Goal: Transaction & Acquisition: Purchase product/service

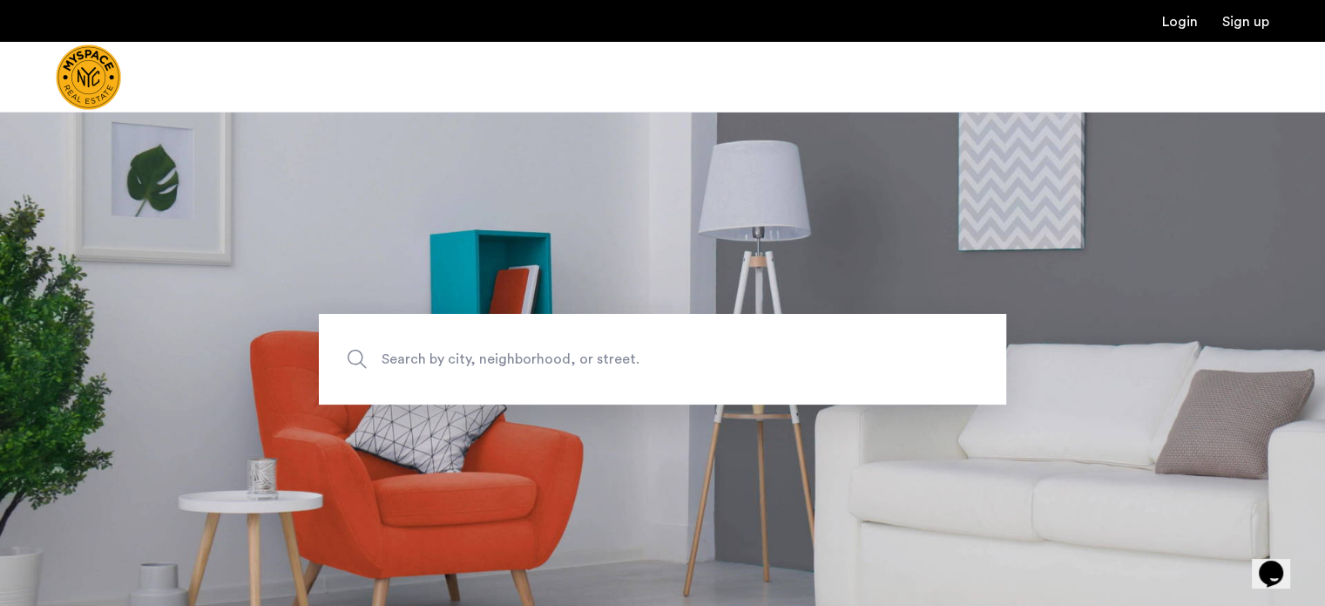
click at [1189, 18] on link "Login" at bounding box center [1180, 22] width 36 height 14
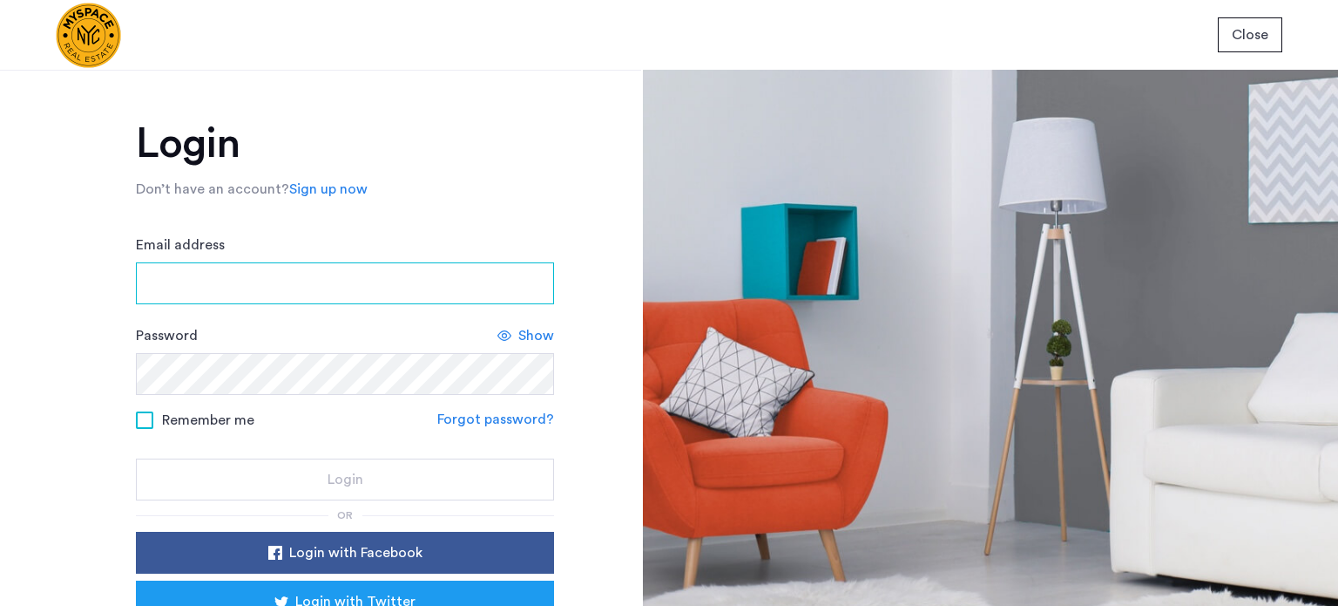
type input "**********"
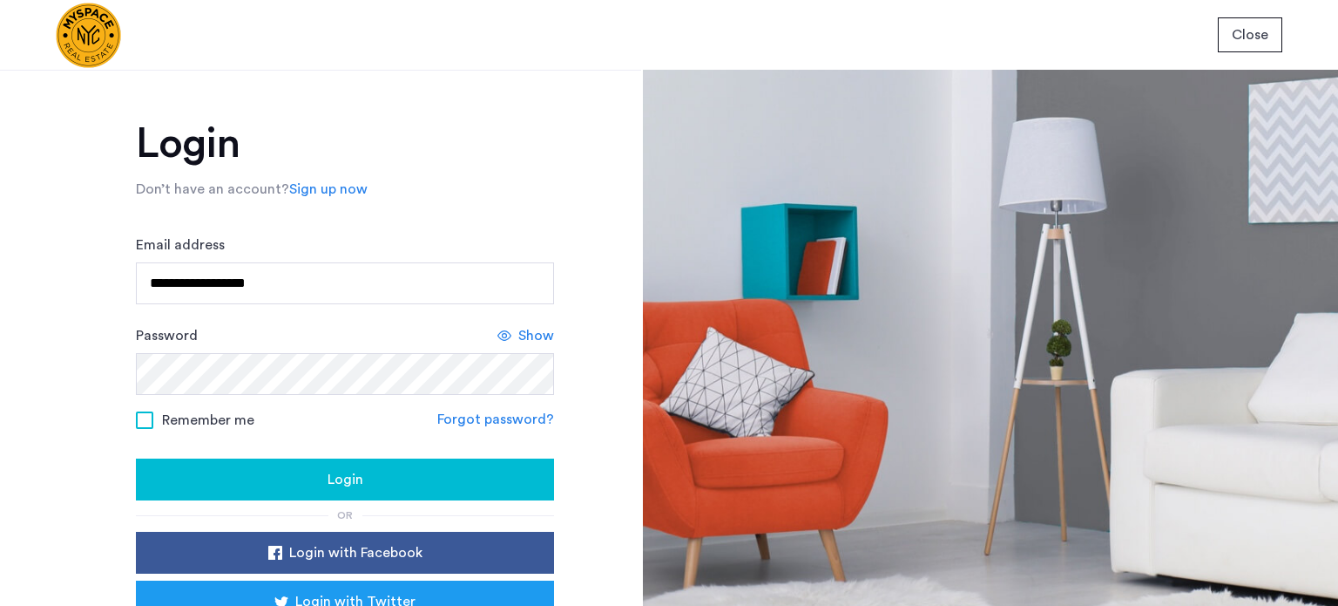
click at [275, 471] on div "Login" at bounding box center [345, 479] width 390 height 21
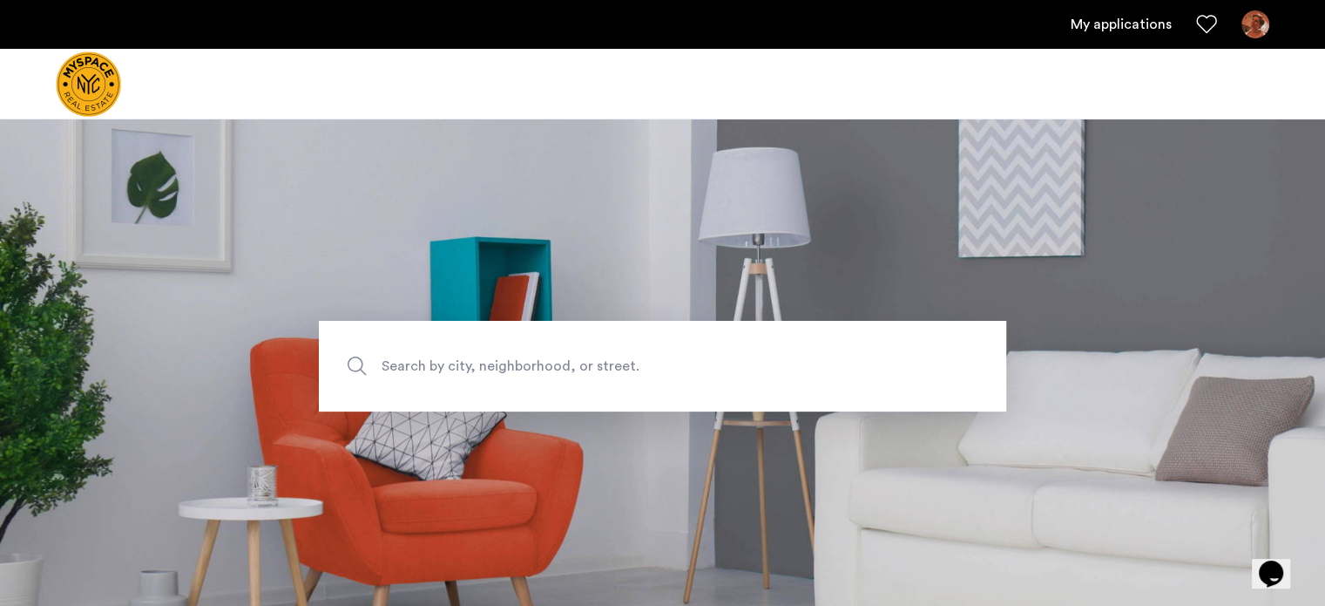
click at [523, 362] on span "Search by city, neighborhood, or street." at bounding box center [622, 366] width 481 height 24
click at [523, 362] on input "Search by city, neighborhood, or street." at bounding box center [663, 366] width 688 height 91
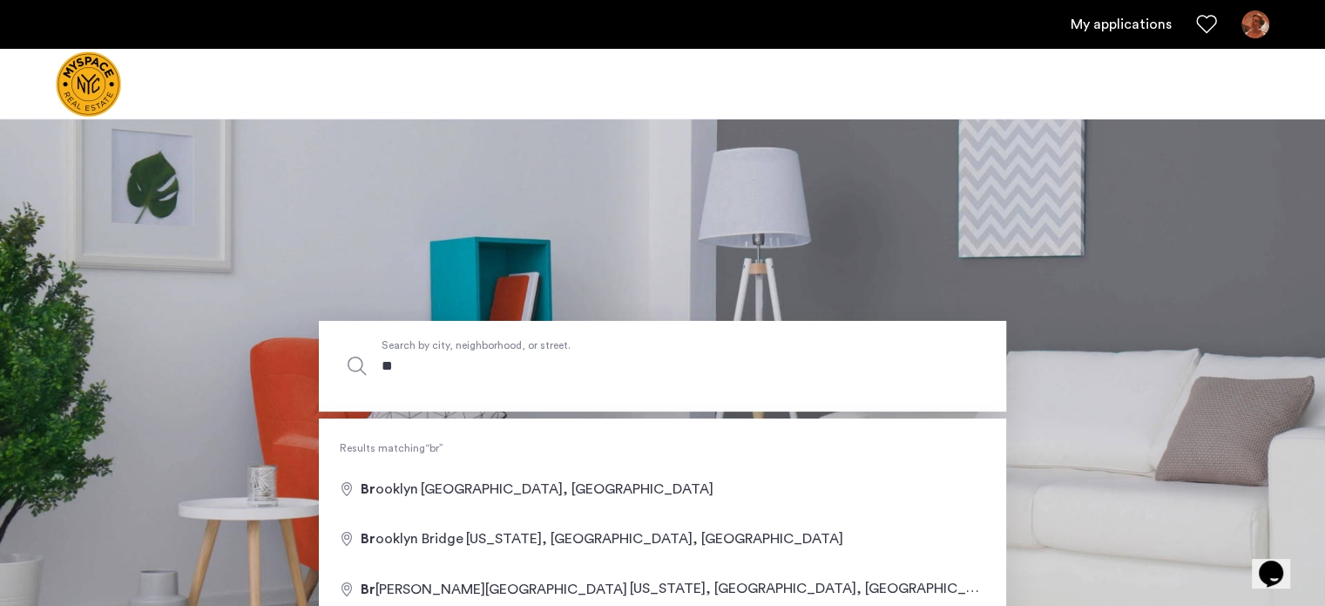
type input "*"
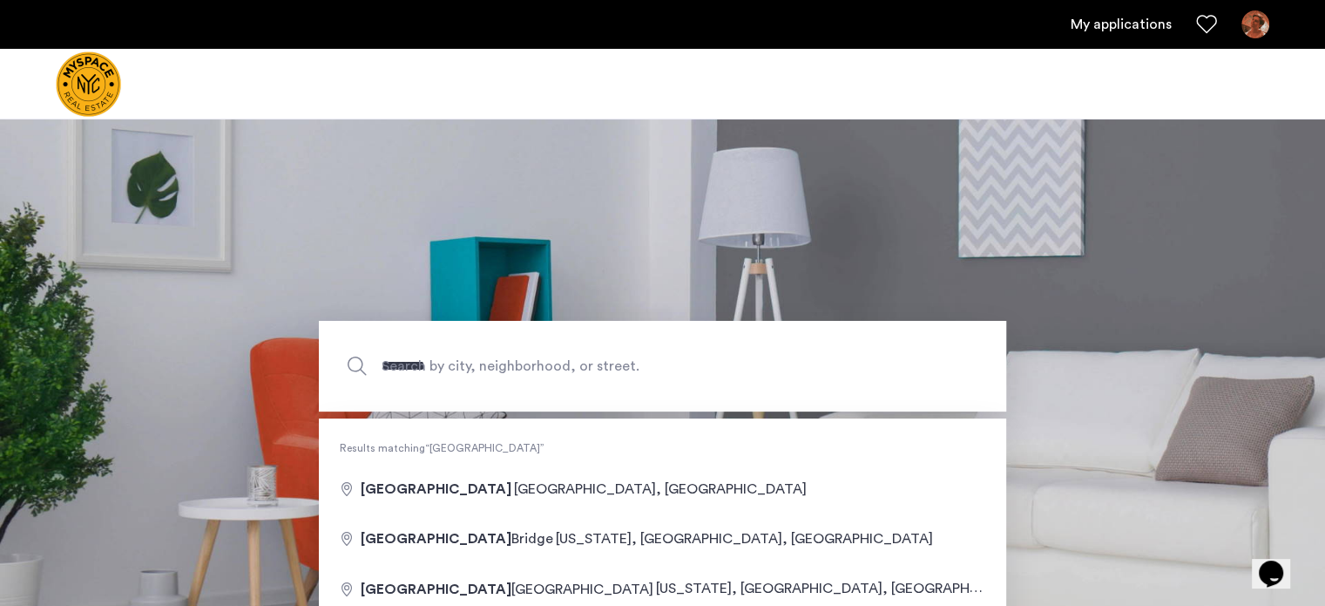
type input "**********"
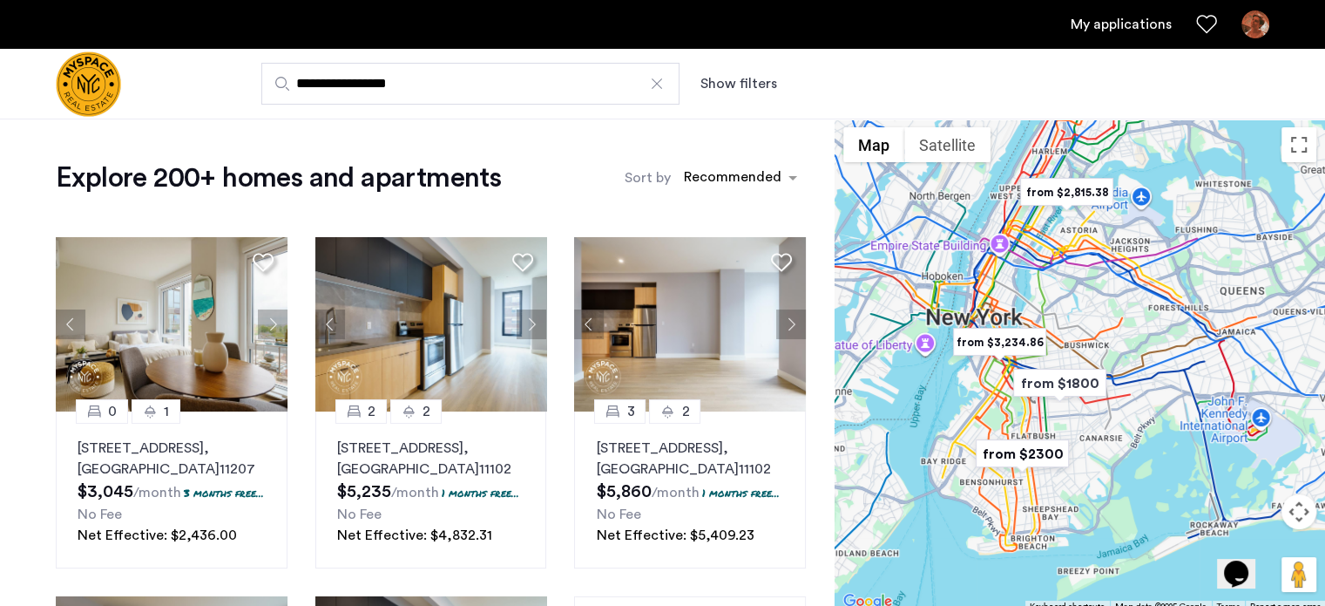
click at [747, 70] on div "**********" at bounding box center [748, 84] width 1043 height 42
click at [739, 81] on button "Show filters" at bounding box center [739, 83] width 77 height 21
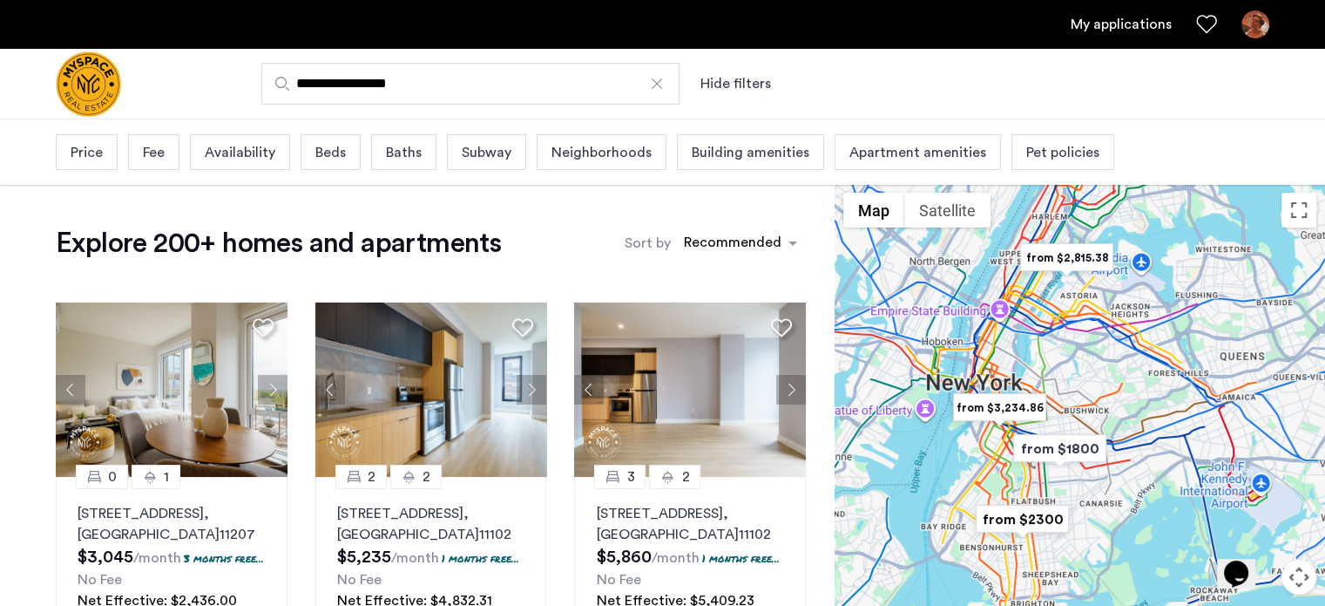
click at [101, 156] on span "Price" at bounding box center [87, 152] width 32 height 21
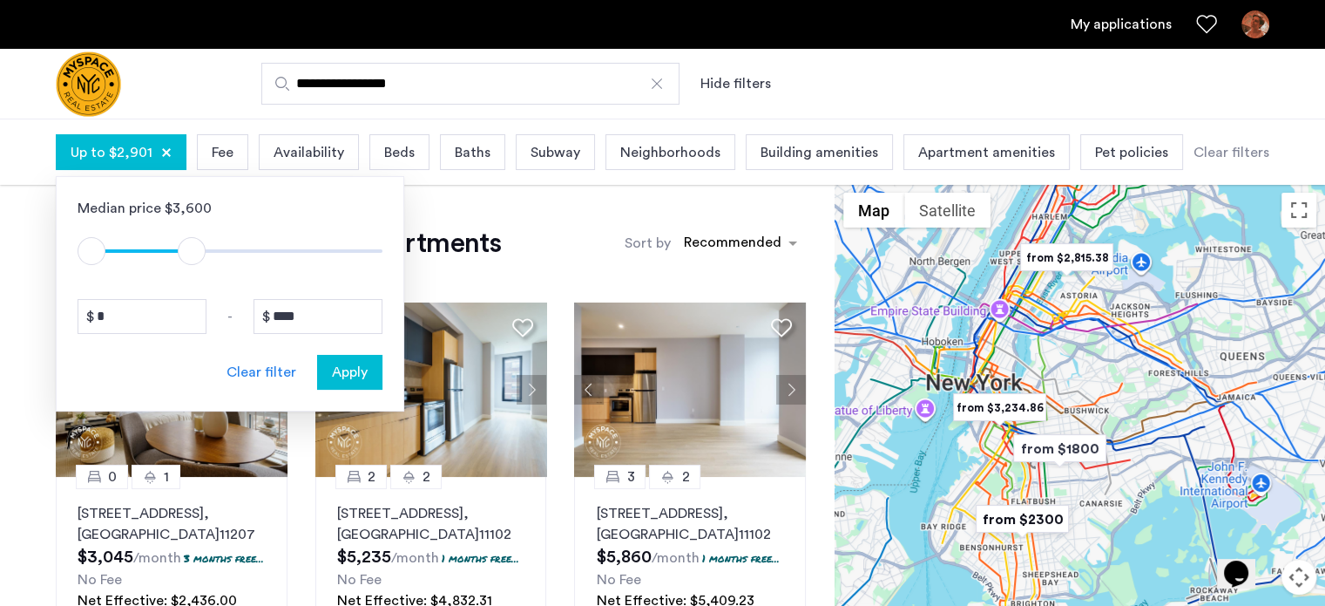
type input "****"
click at [188, 243] on span "ngx-slider-max" at bounding box center [188, 251] width 28 height 28
drag, startPoint x: 188, startPoint y: 243, endPoint x: 73, endPoint y: 285, distance: 122.4
click at [73, 285] on div "Median price $3,600 $1 $8000 $1 $2801 * - **** Clear filter Apply" at bounding box center [230, 293] width 349 height 235
click at [315, 319] on input "****" at bounding box center [318, 316] width 129 height 35
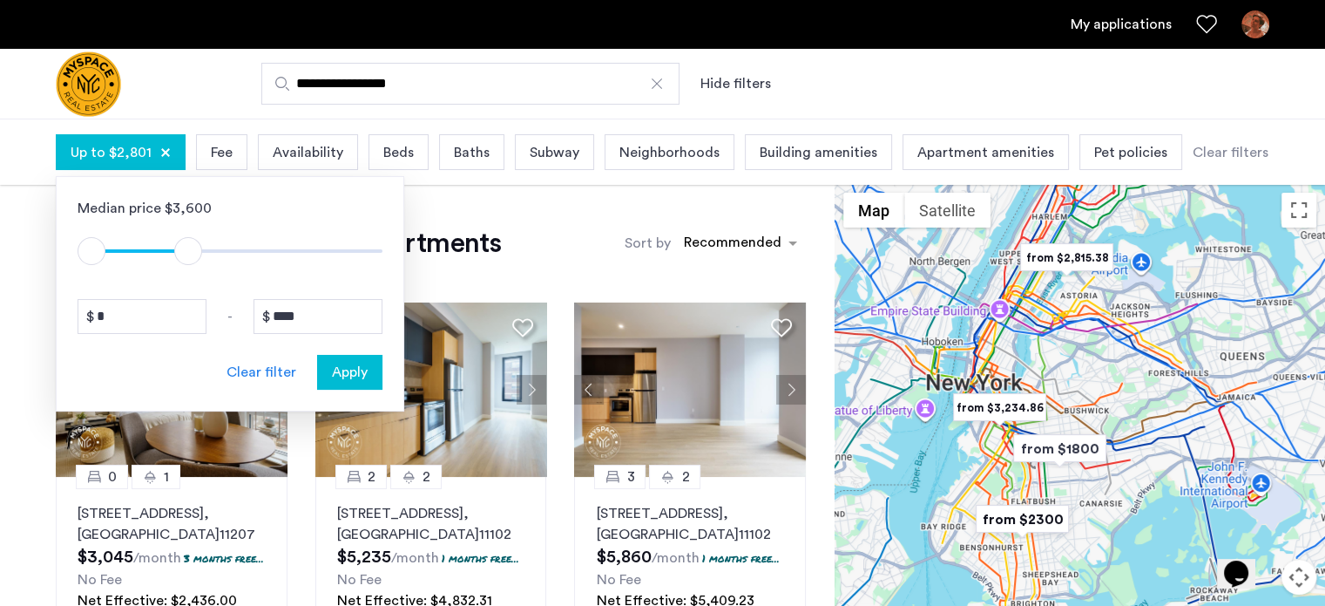
click at [365, 372] on span "Apply" at bounding box center [350, 372] width 36 height 21
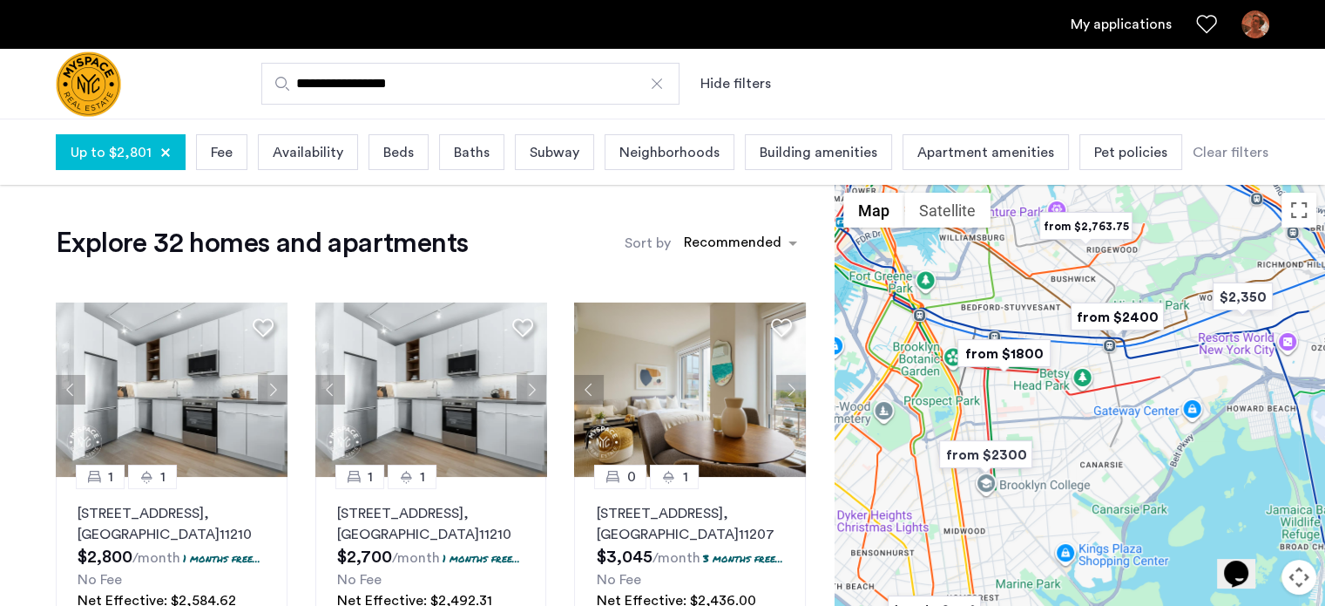
click at [244, 156] on div "Up to $2,801 Fee Availability Beds Baths Subway Neighborhoods Building amenitie…" at bounding box center [662, 152] width 1213 height 44
click at [231, 157] on div "Fee" at bounding box center [221, 152] width 51 height 36
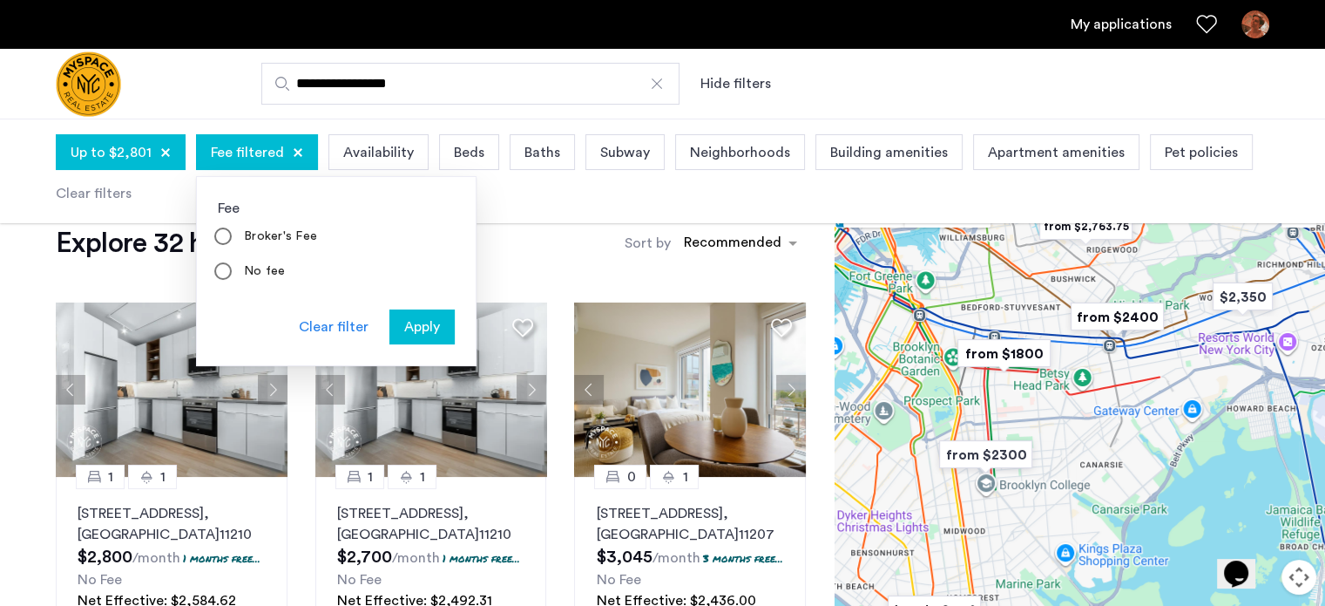
click at [415, 330] on span "Apply" at bounding box center [422, 326] width 36 height 21
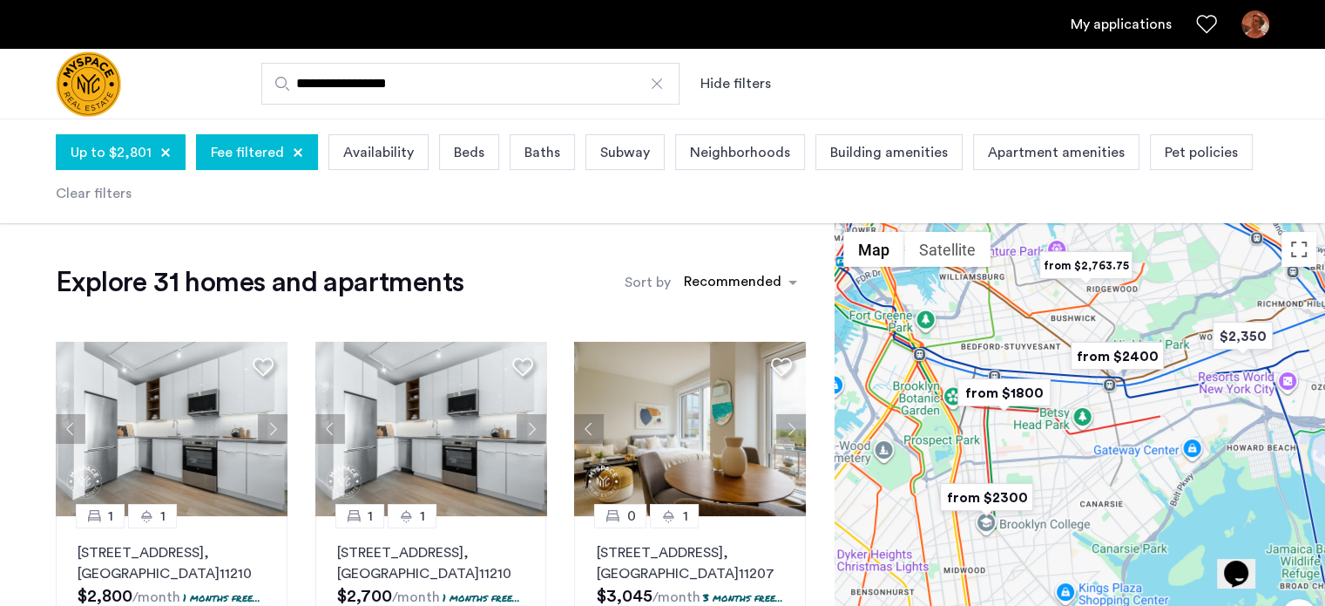
click at [366, 145] on span "Availability" at bounding box center [378, 152] width 71 height 21
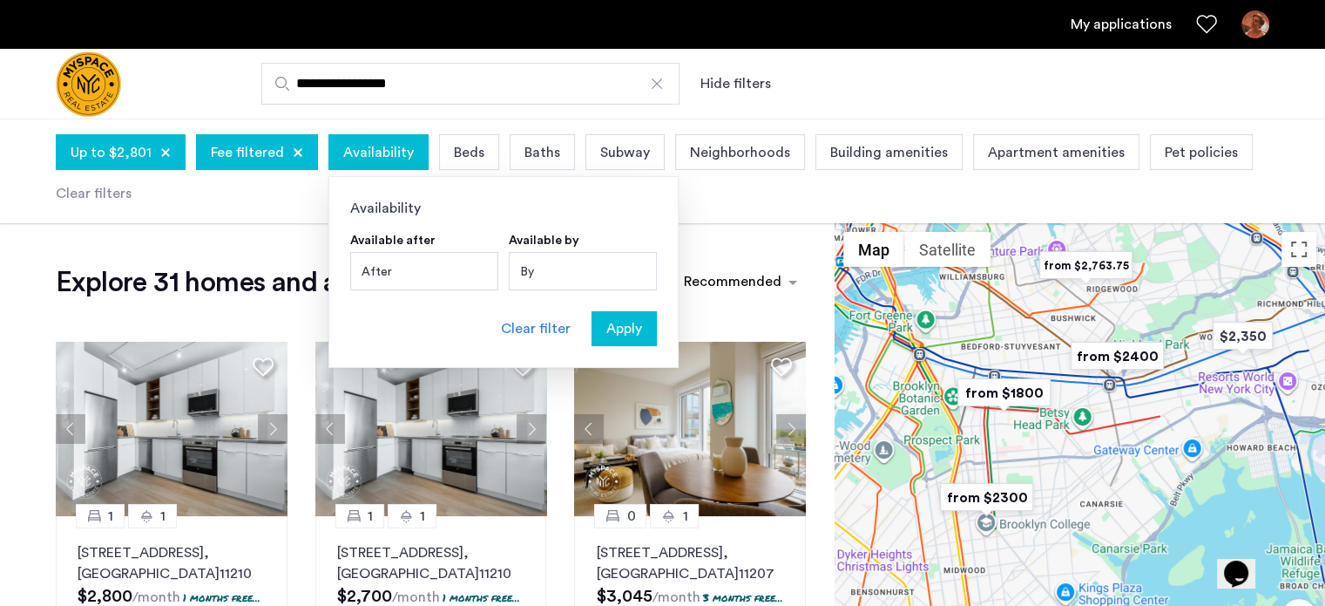
click at [411, 265] on div "After" at bounding box center [424, 271] width 148 height 38
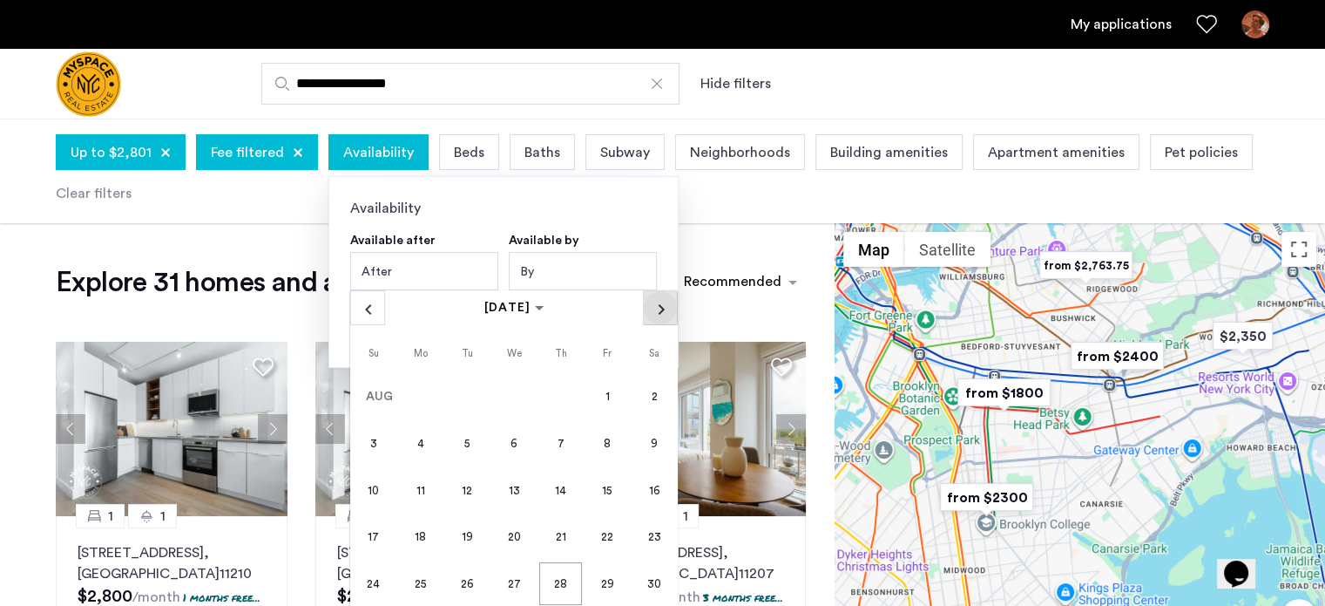
click at [654, 306] on span "Next month" at bounding box center [660, 307] width 33 height 33
click at [508, 390] on span "1" at bounding box center [514, 397] width 42 height 42
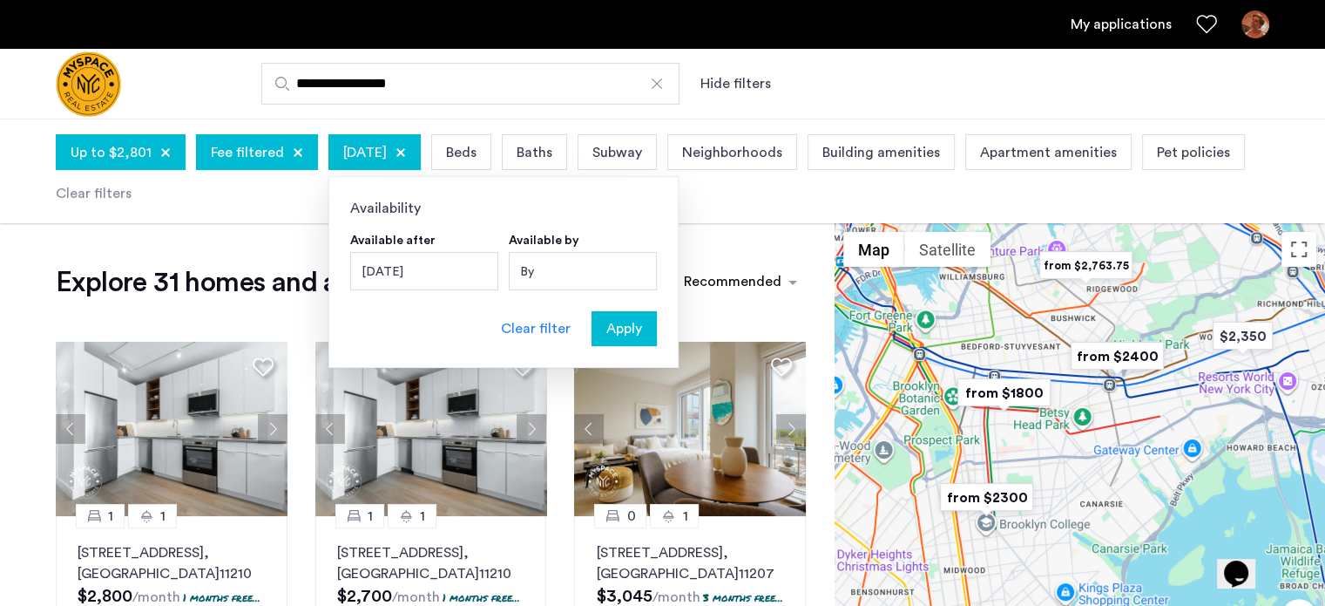
click at [634, 329] on span "Apply" at bounding box center [624, 328] width 36 height 21
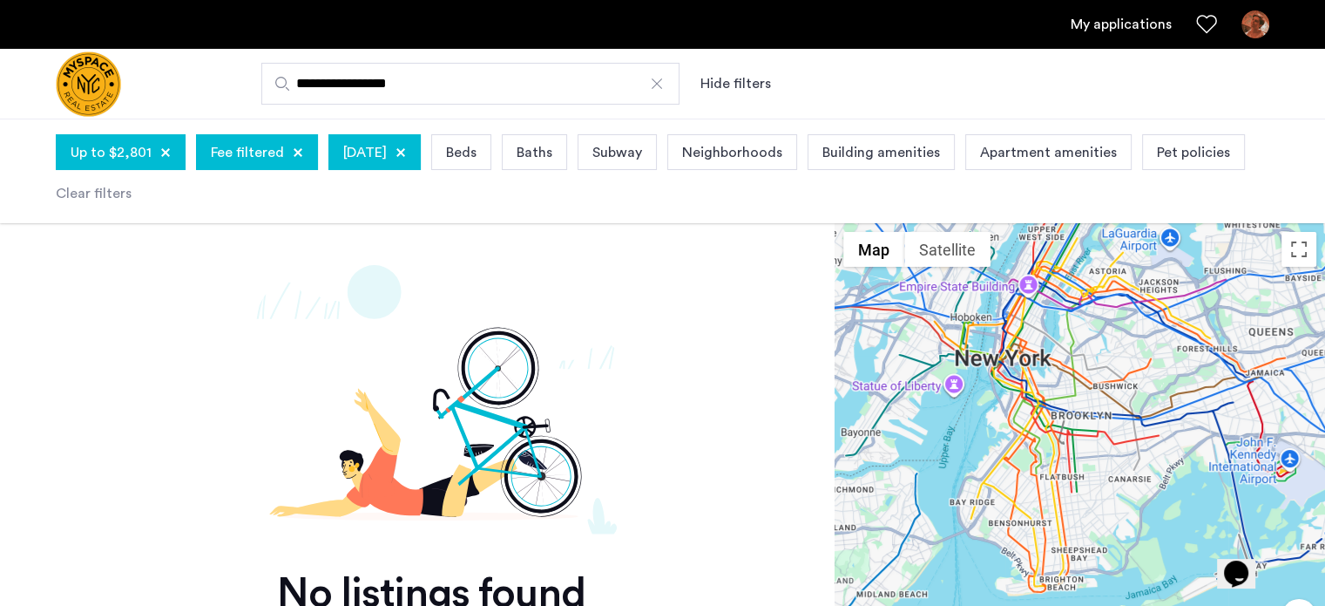
click at [376, 152] on span "[DATE]" at bounding box center [365, 152] width 44 height 21
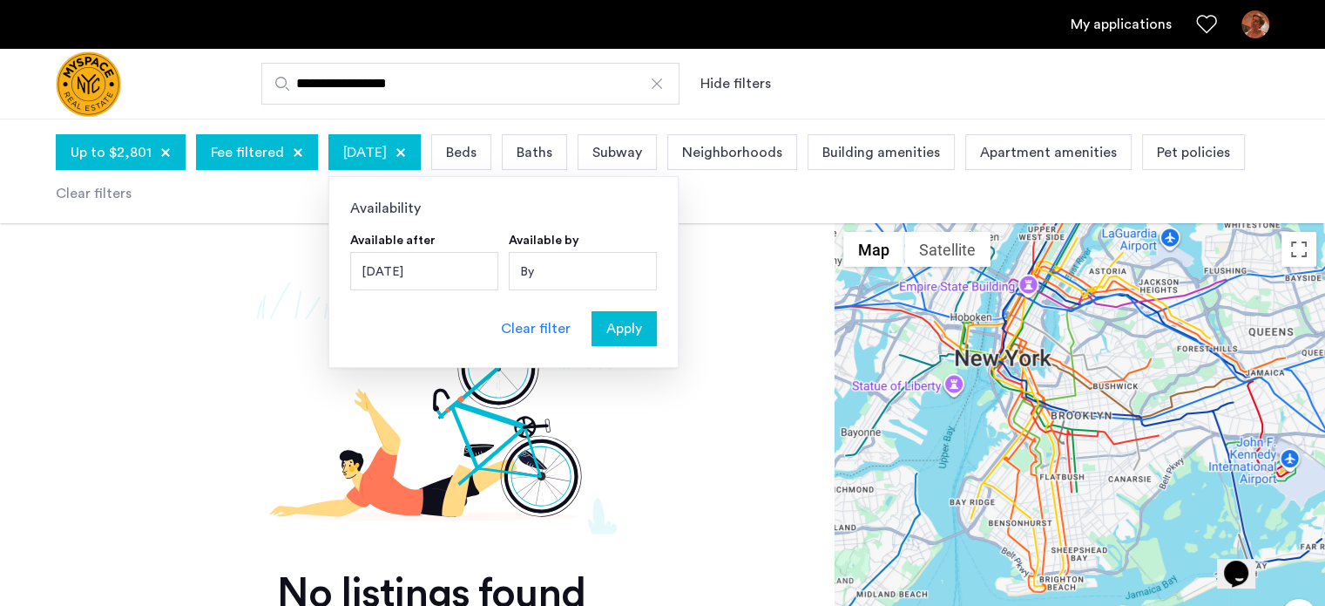
click at [460, 278] on div "[DATE]" at bounding box center [424, 271] width 148 height 38
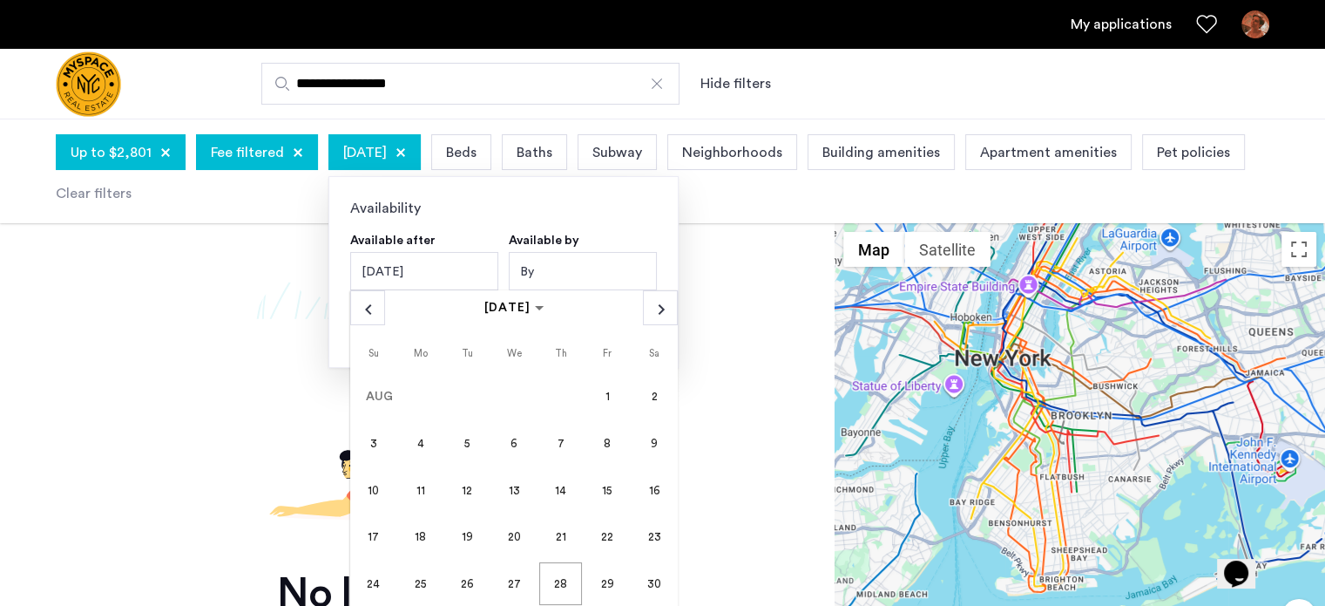
click at [444, 271] on div "[DATE]" at bounding box center [424, 271] width 148 height 38
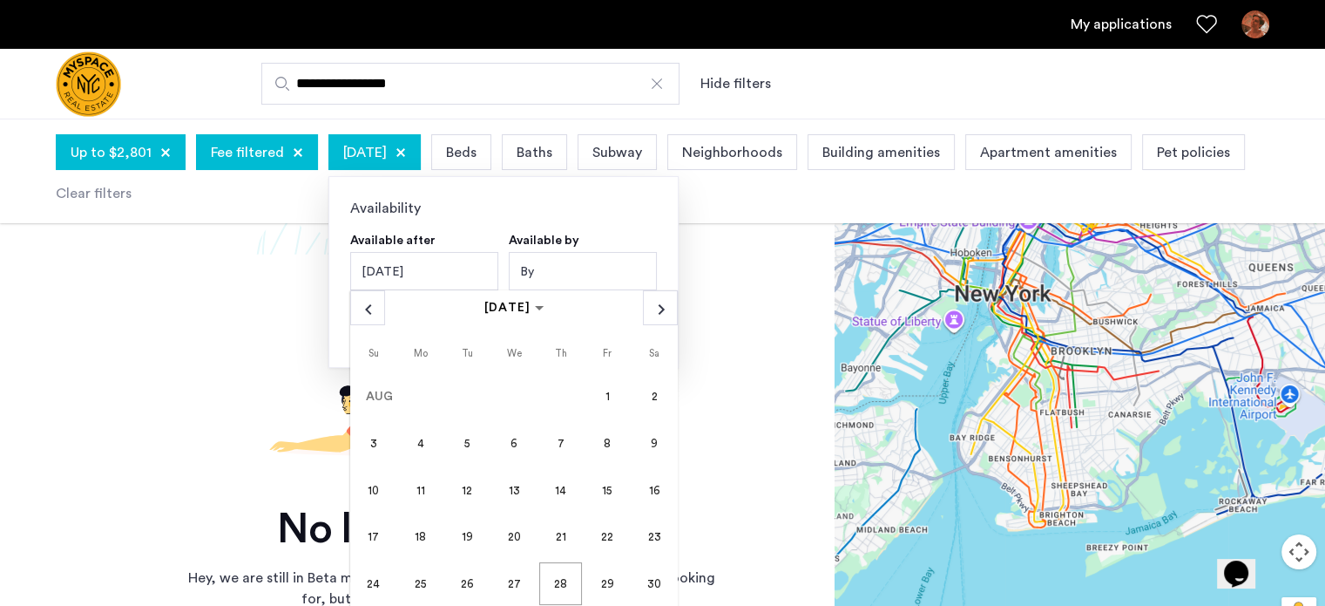
scroll to position [87, 0]
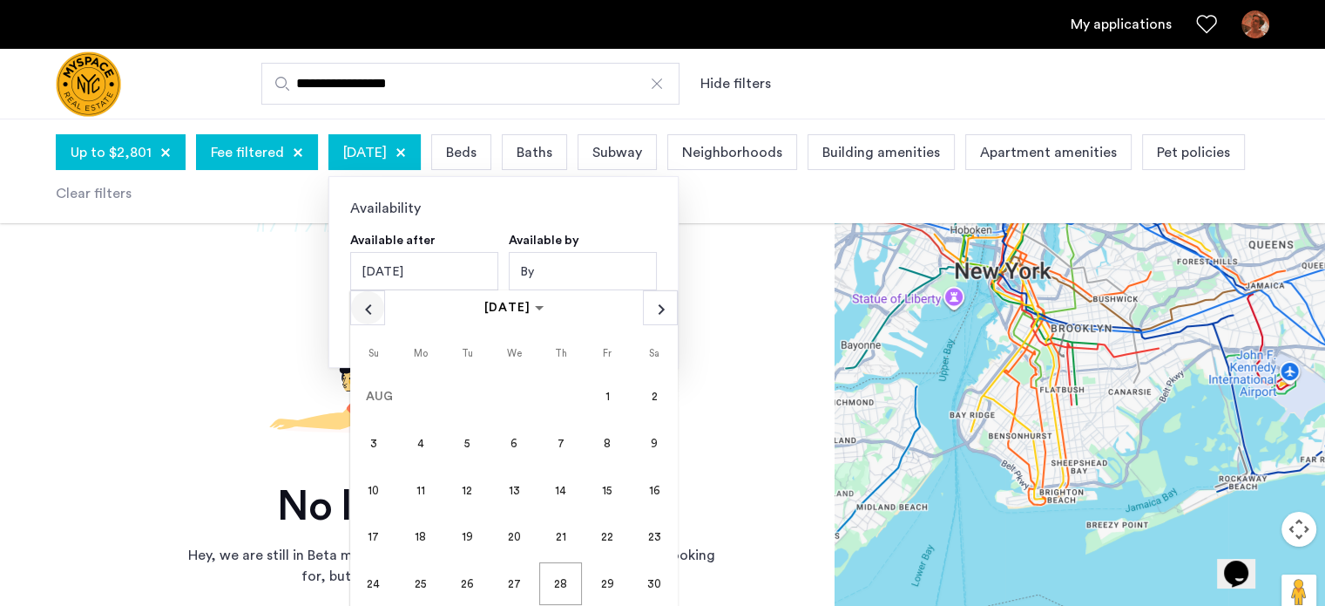
click at [358, 316] on span "Previous month" at bounding box center [367, 307] width 33 height 33
click at [360, 313] on span "Previous month" at bounding box center [367, 307] width 33 height 33
click at [586, 280] on div "By" at bounding box center [583, 271] width 148 height 38
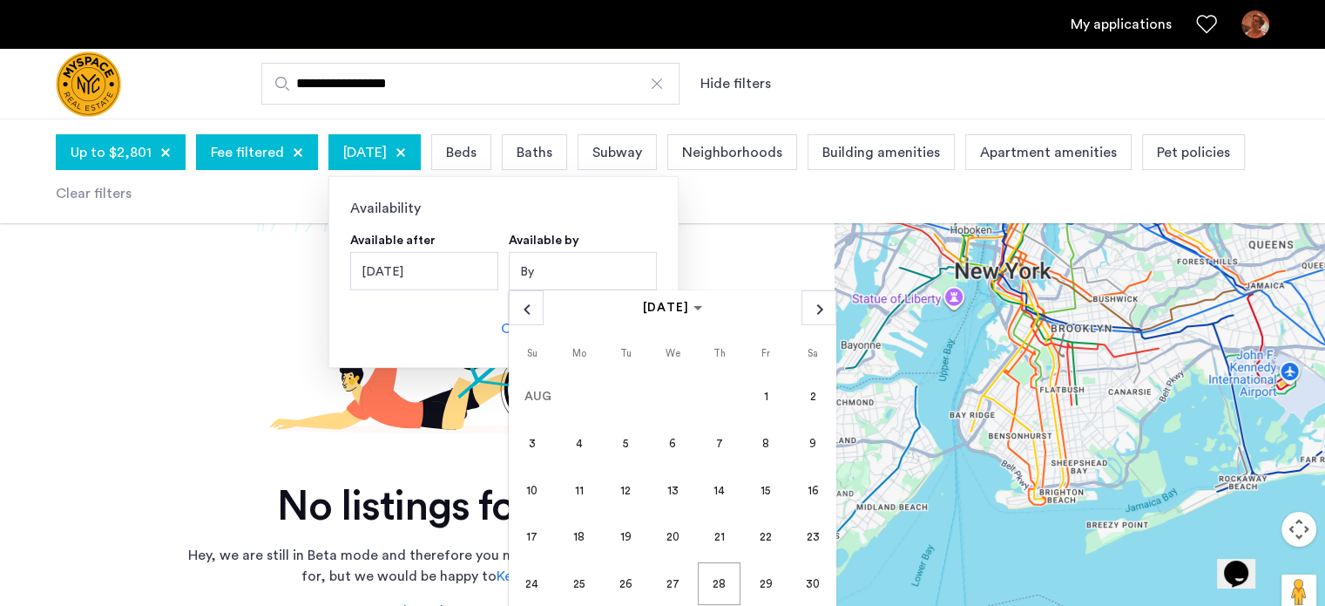
click at [406, 150] on div at bounding box center [401, 152] width 10 height 10
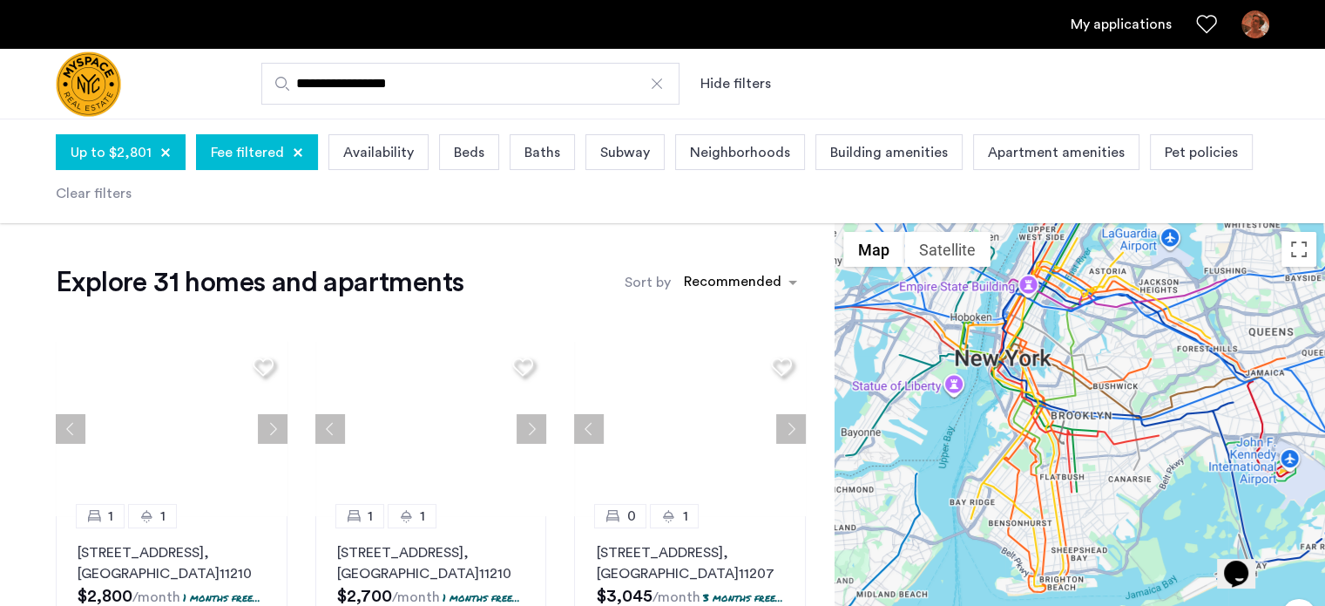
click at [391, 165] on div "Availability" at bounding box center [379, 152] width 100 height 36
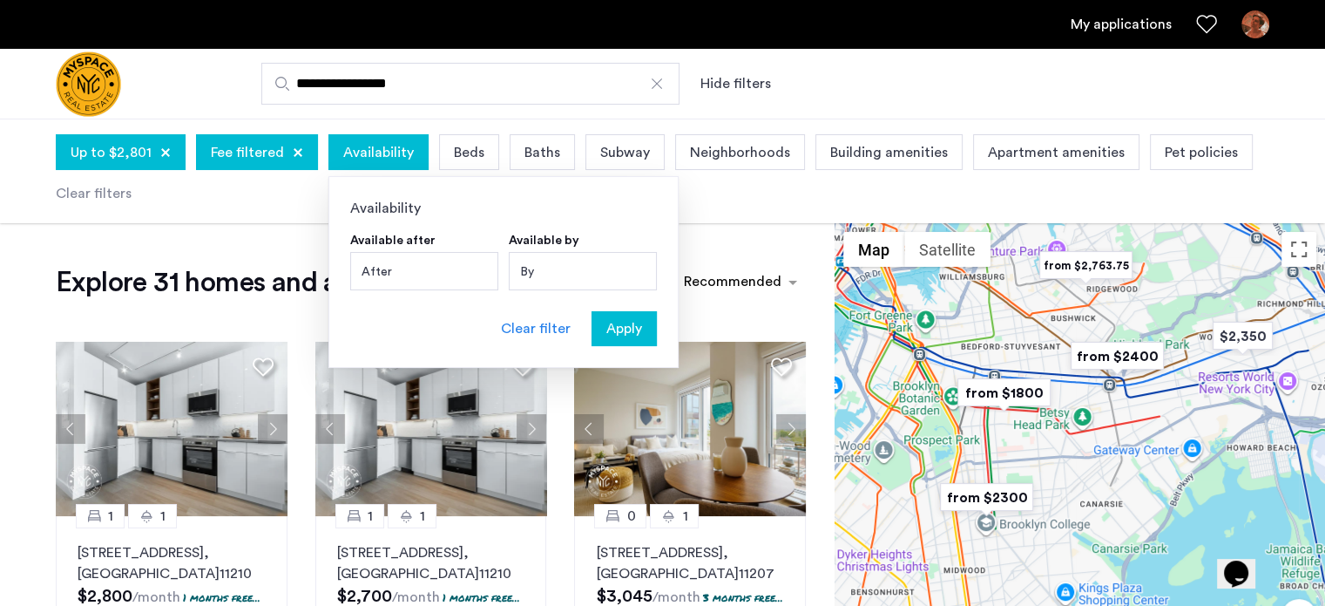
click at [558, 262] on div "By" at bounding box center [583, 271] width 148 height 38
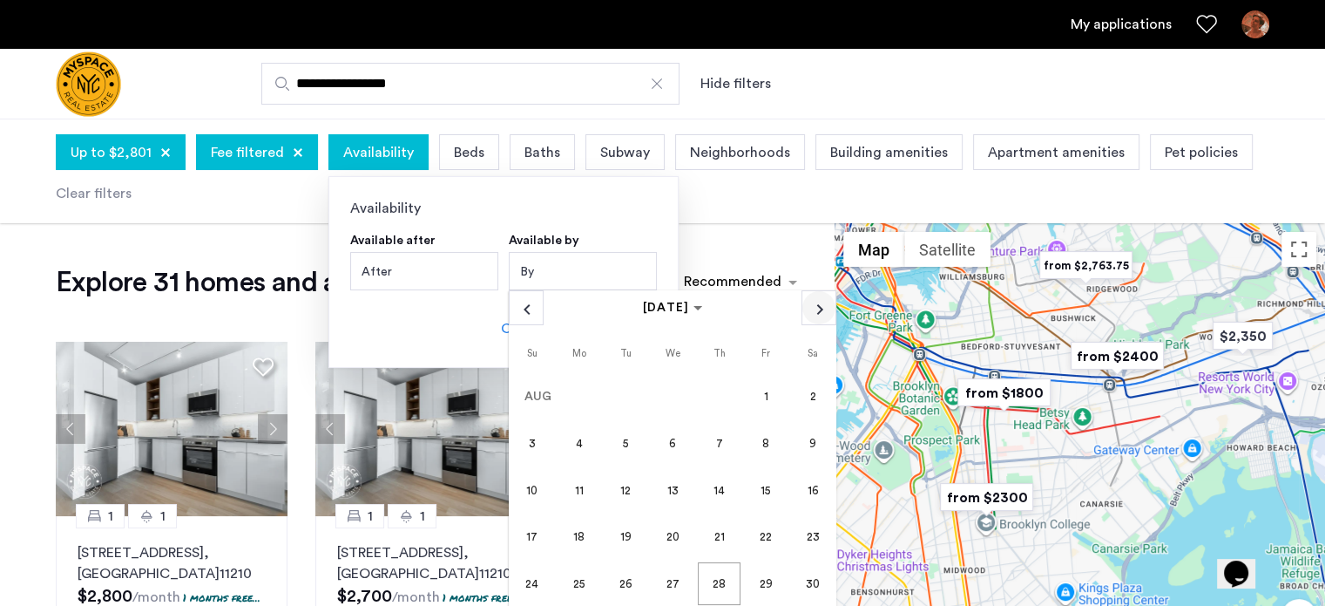
click at [814, 305] on span "Next month" at bounding box center [819, 307] width 33 height 33
click at [666, 396] on span "1" at bounding box center [673, 397] width 42 height 42
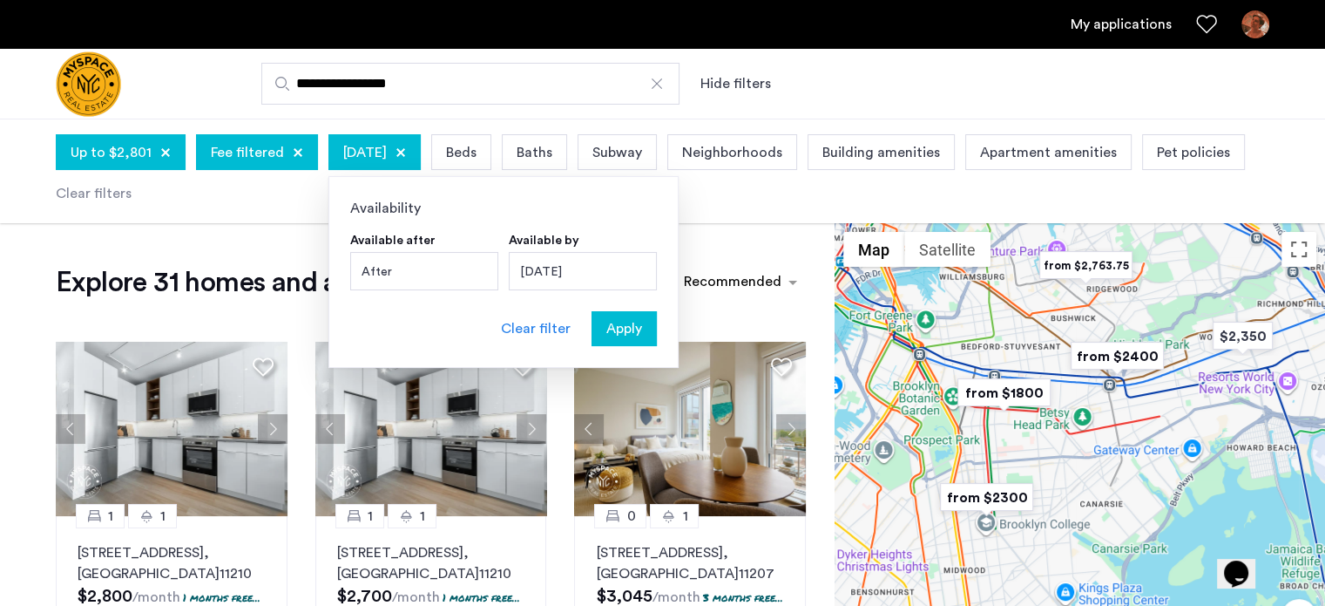
click at [638, 329] on div "Apply" at bounding box center [624, 328] width 55 height 21
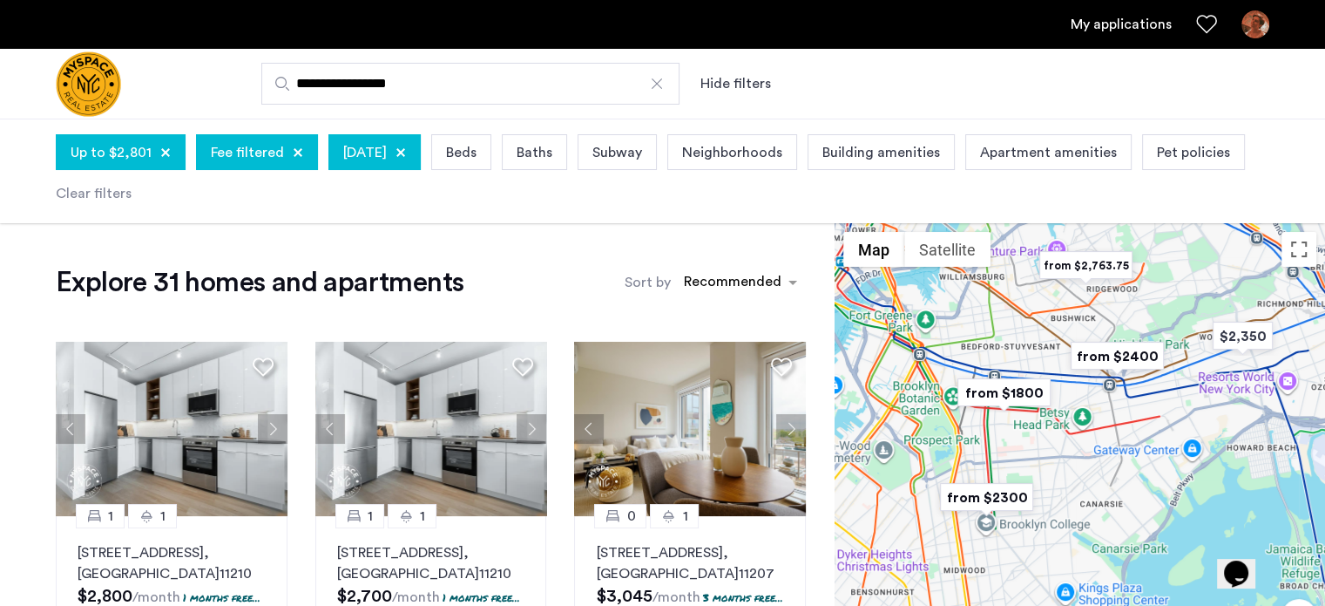
click at [477, 151] on span "Beds" at bounding box center [461, 152] width 30 height 21
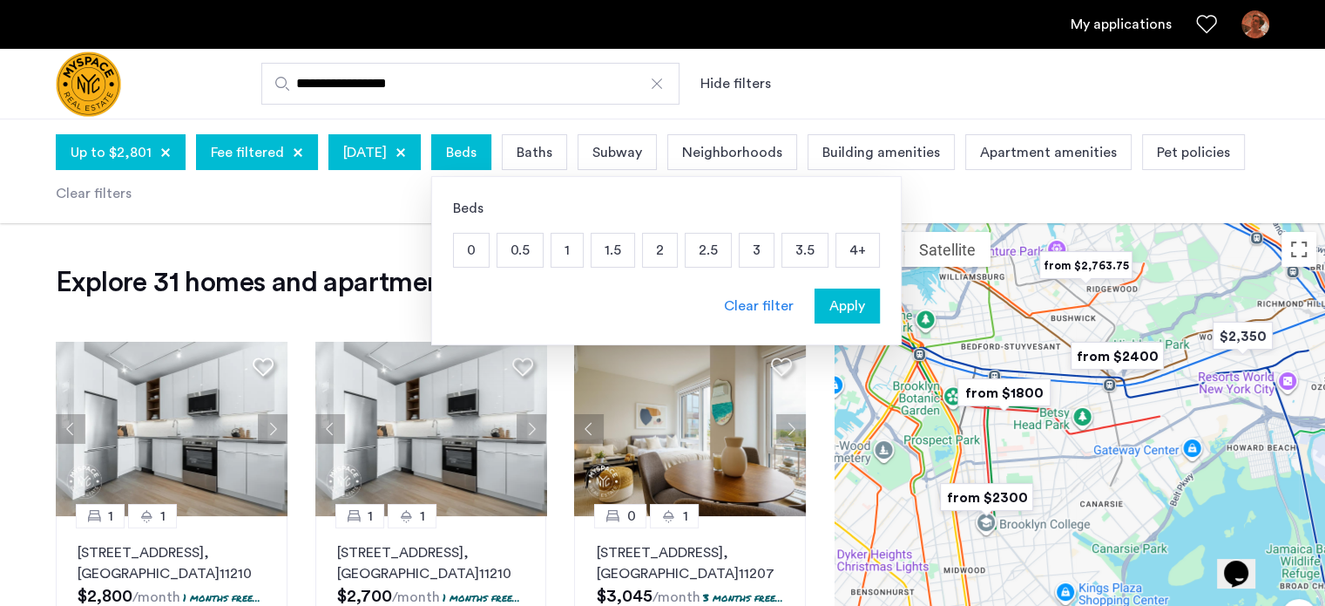
click at [583, 246] on p "1" at bounding box center [567, 250] width 31 height 33
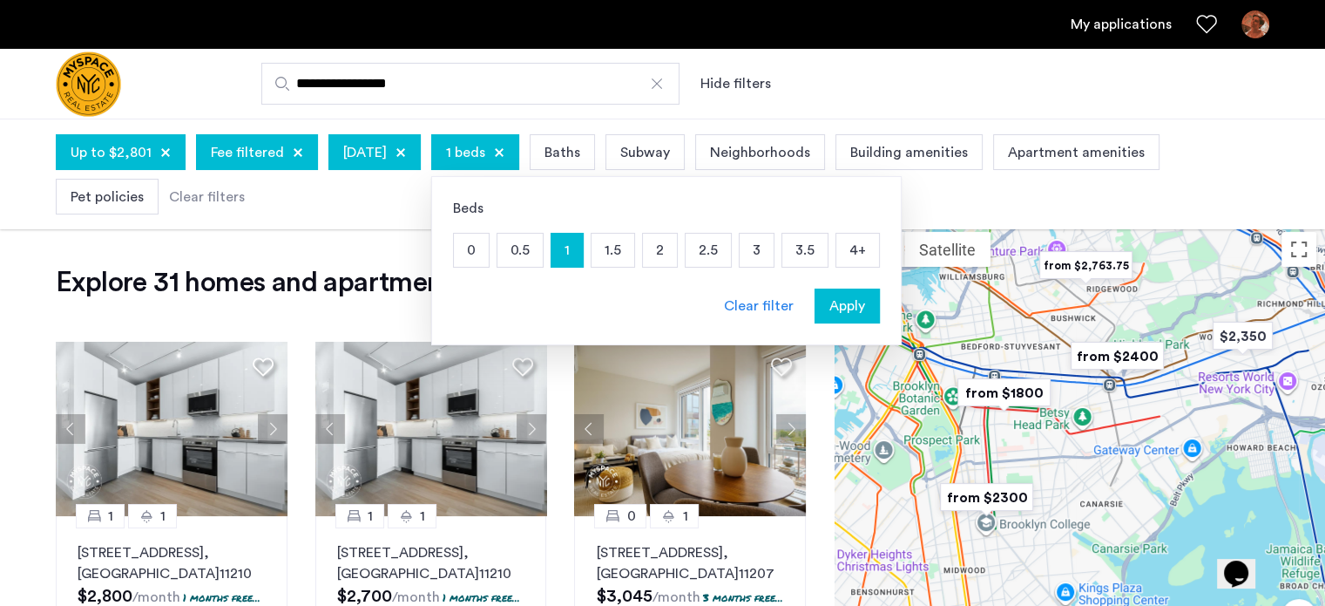
click at [634, 255] on p "1.5" at bounding box center [613, 250] width 43 height 33
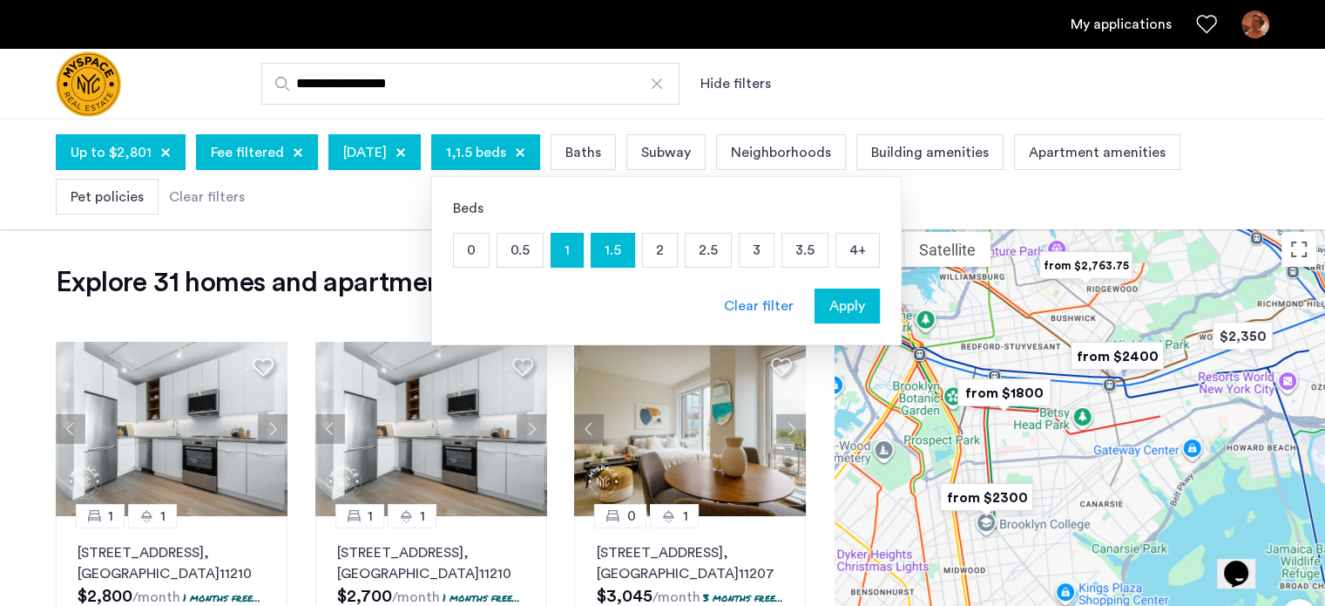
click at [677, 256] on p "2" at bounding box center [660, 250] width 34 height 33
click at [865, 299] on span "Apply" at bounding box center [848, 305] width 36 height 21
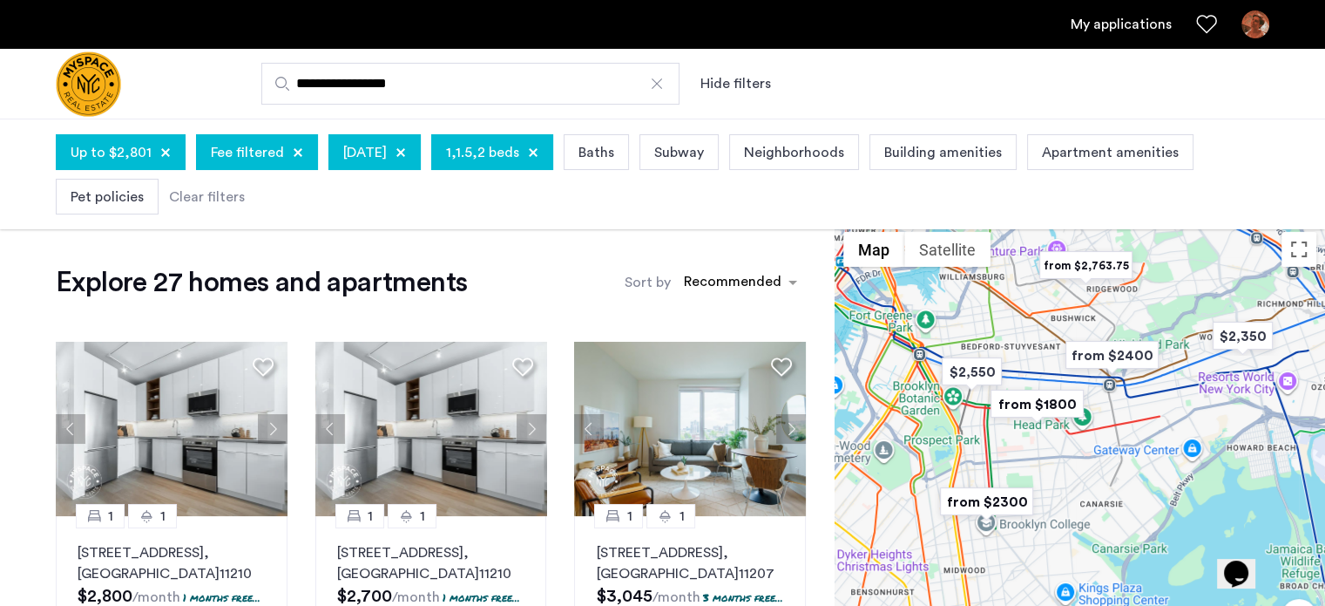
click at [833, 156] on span "Neighborhoods" at bounding box center [794, 152] width 100 height 21
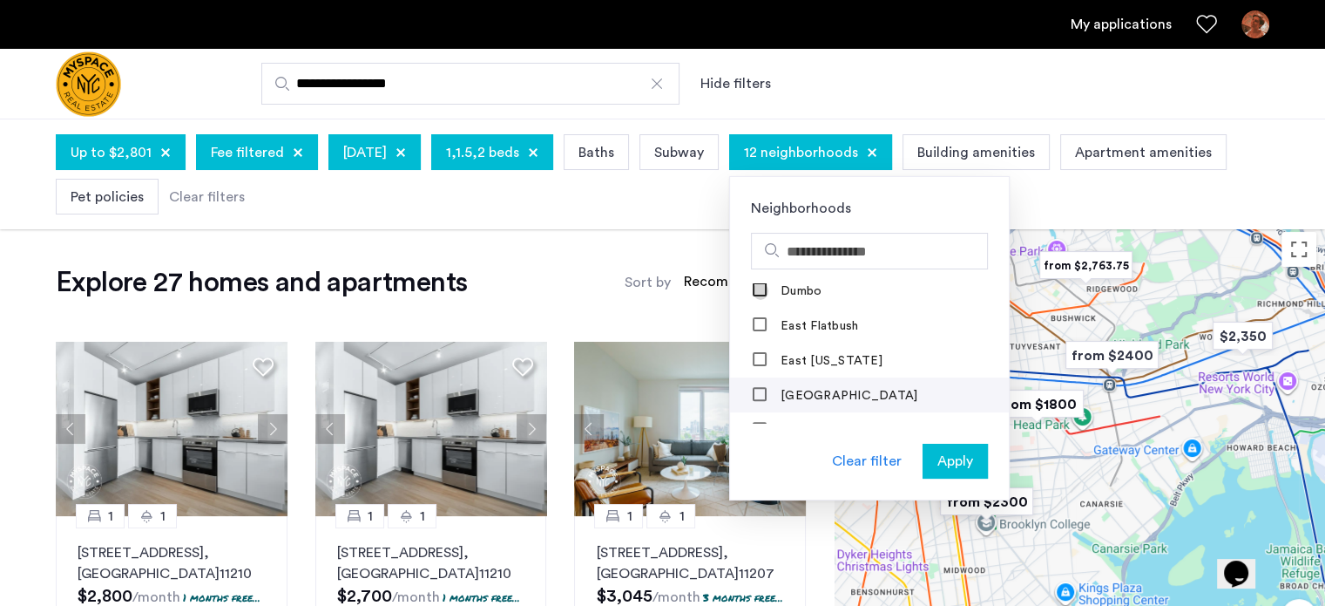
scroll to position [871, 0]
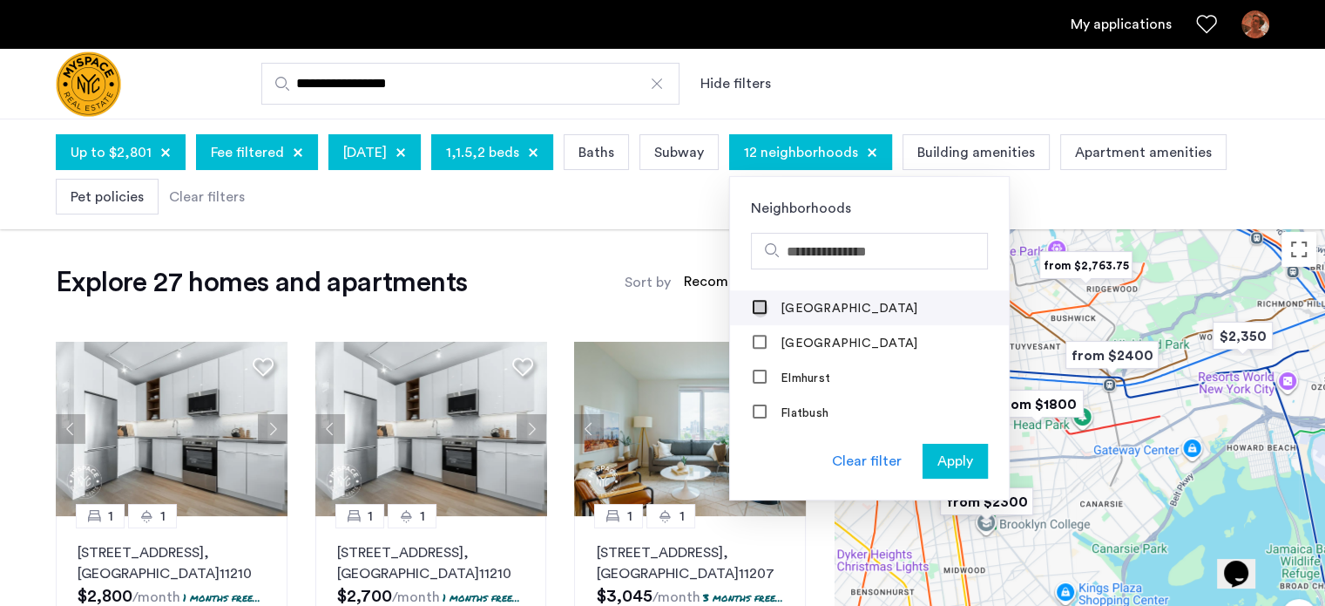
click at [768, 308] on div at bounding box center [761, 308] width 14 height 14
click at [768, 341] on div at bounding box center [761, 343] width 14 height 14
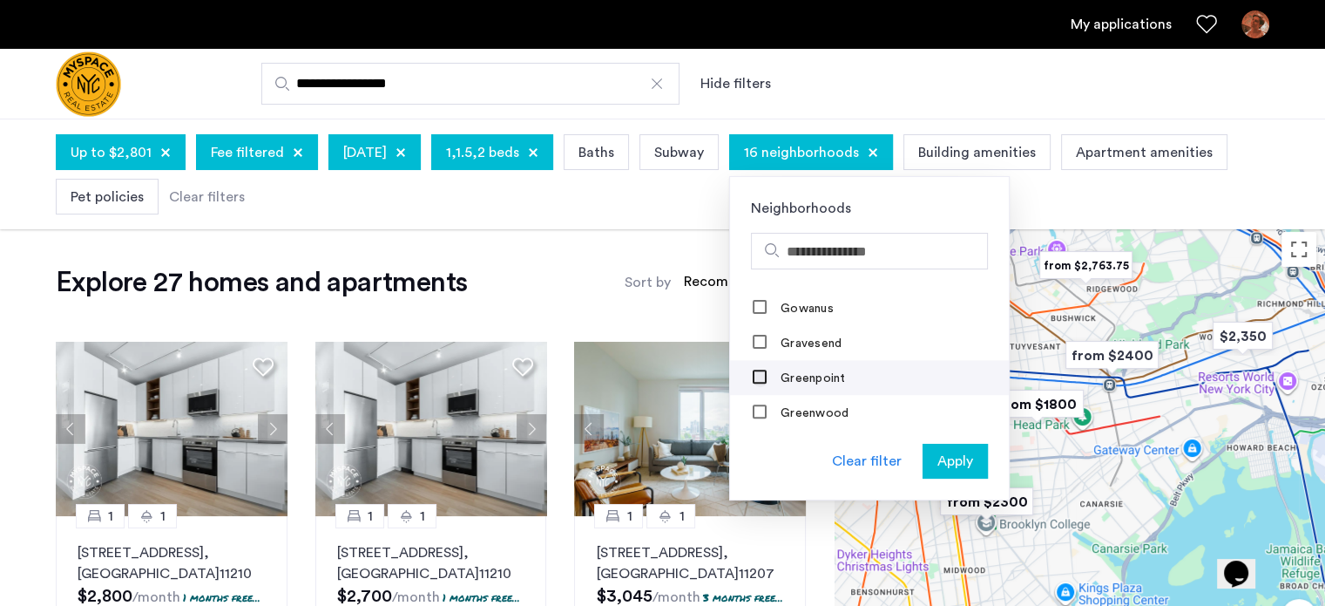
click at [768, 376] on div at bounding box center [761, 378] width 14 height 14
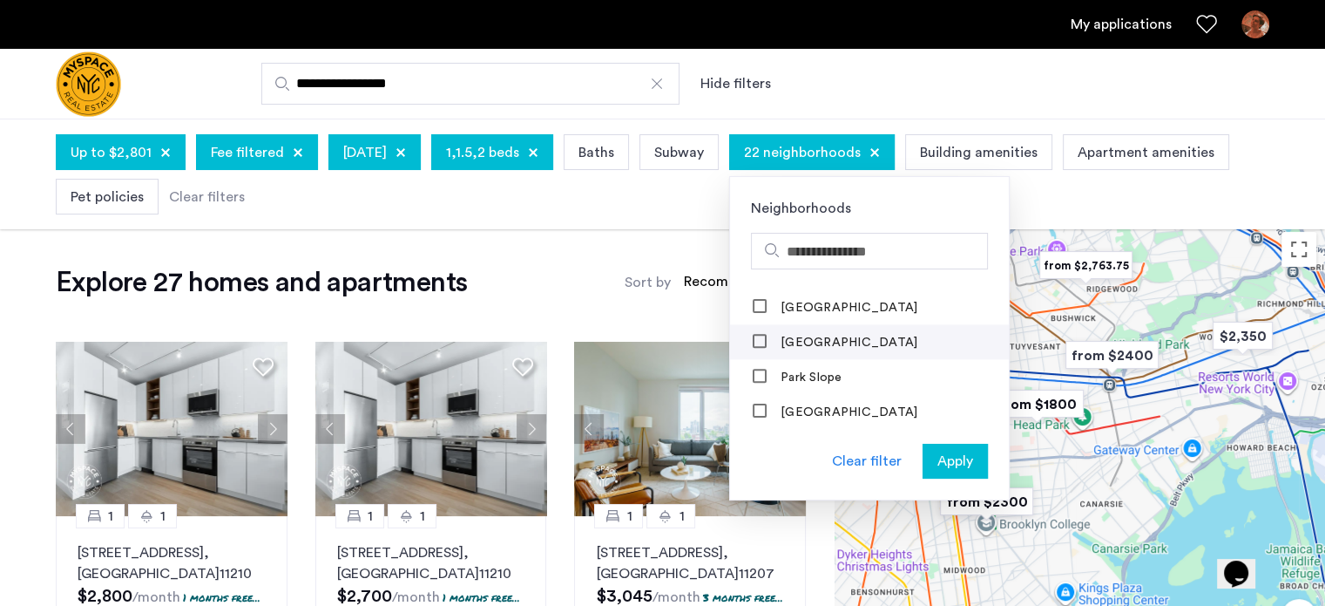
scroll to position [1743, 0]
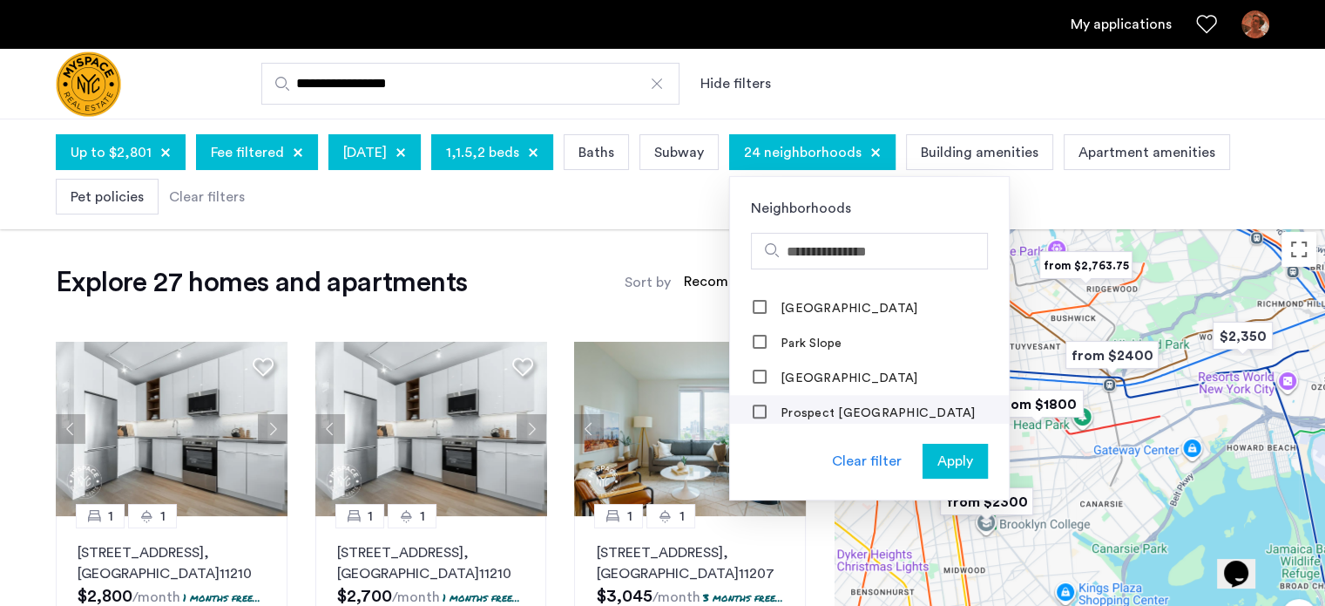
click at [804, 397] on mat-checkbox "Prospect [GEOGRAPHIC_DATA]" at bounding box center [869, 412] width 279 height 35
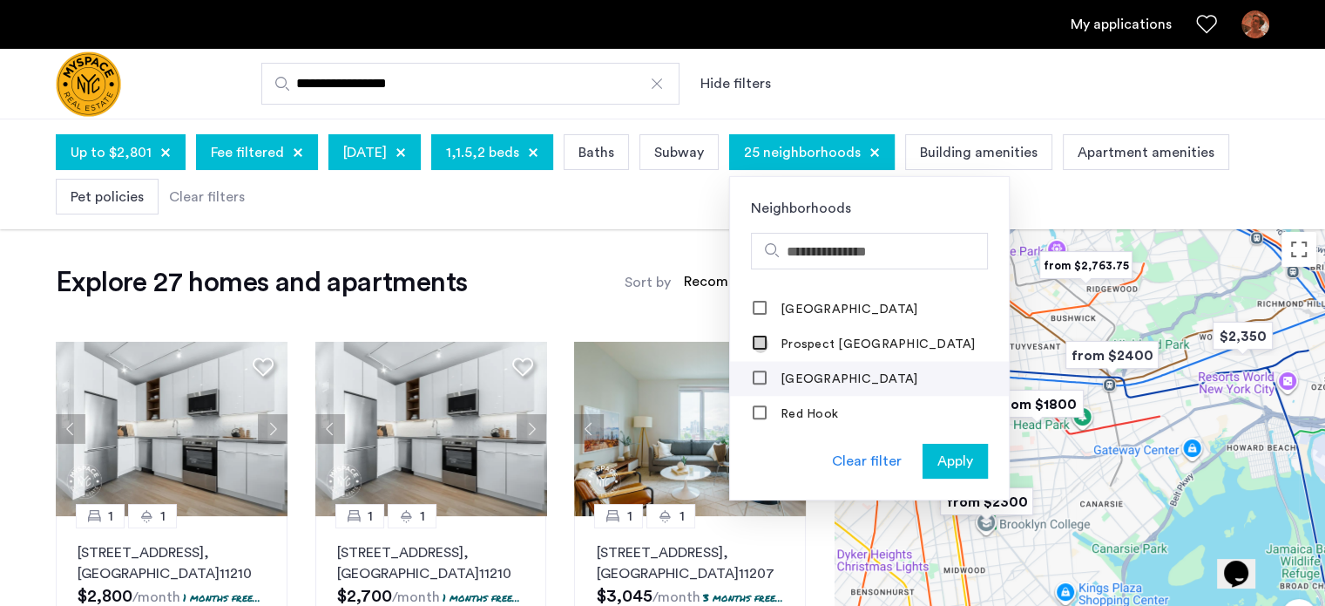
scroll to position [1830, 0]
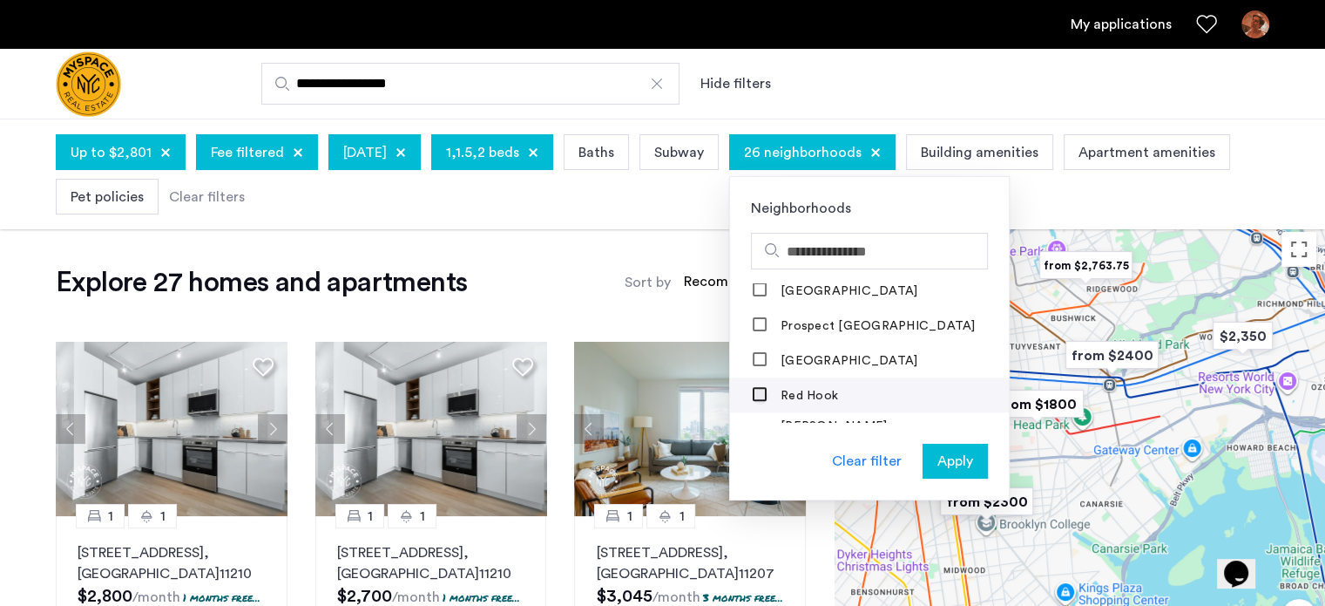
click at [769, 387] on div at bounding box center [761, 395] width 16 height 17
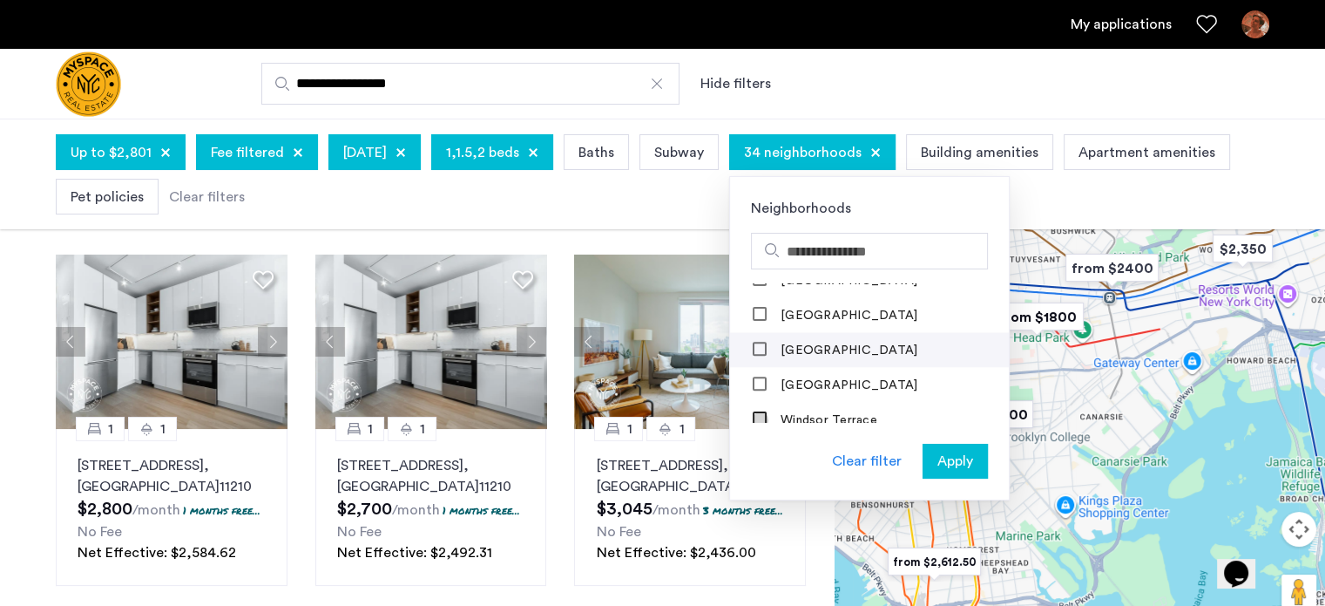
scroll to position [174, 0]
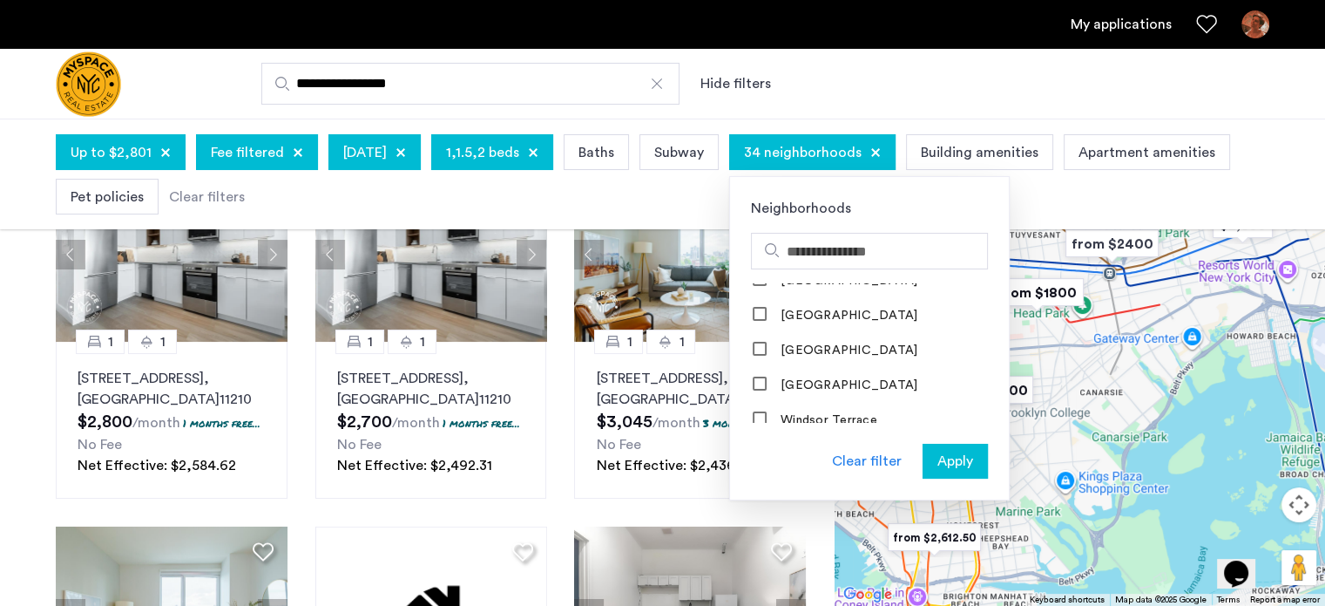
click at [973, 456] on span "Apply" at bounding box center [956, 461] width 36 height 21
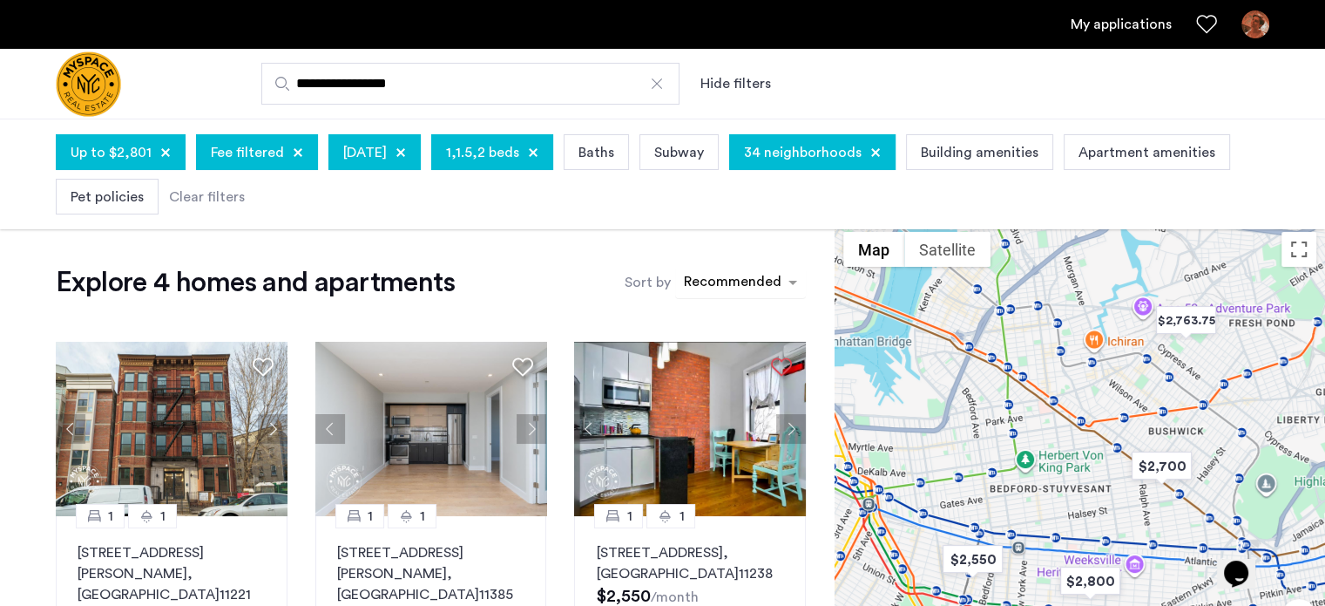
click at [752, 279] on div "sort-apartment" at bounding box center [732, 285] width 103 height 24
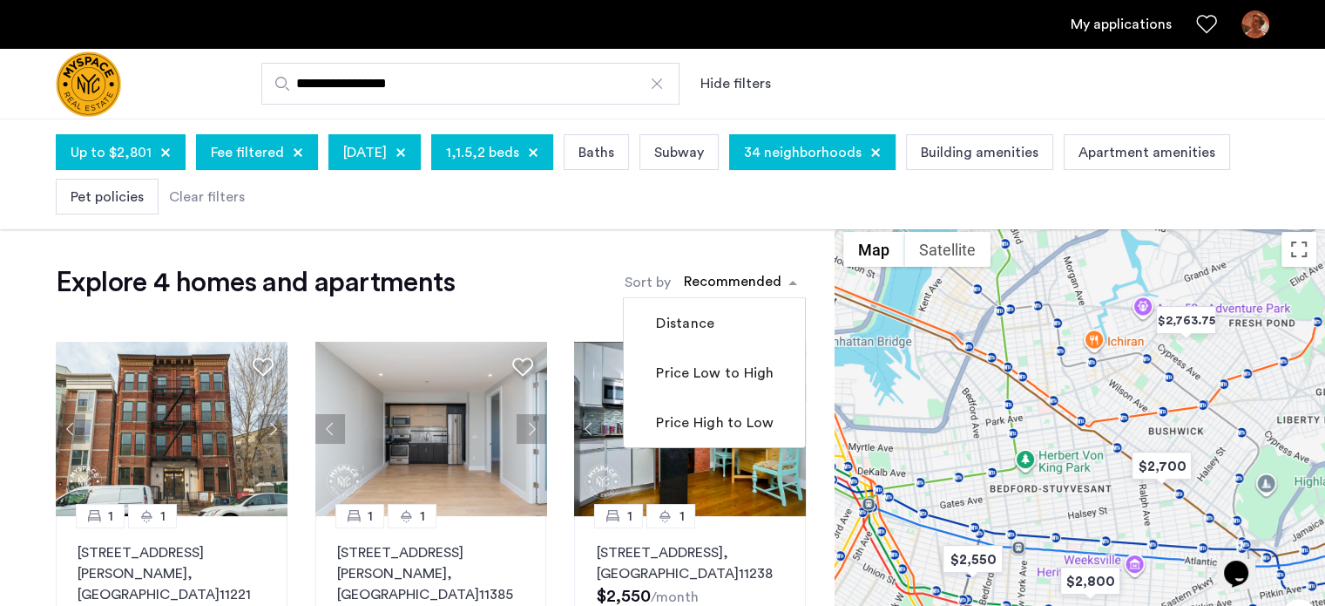
drag, startPoint x: 728, startPoint y: 320, endPoint x: 0, endPoint y: 289, distance: 729.1
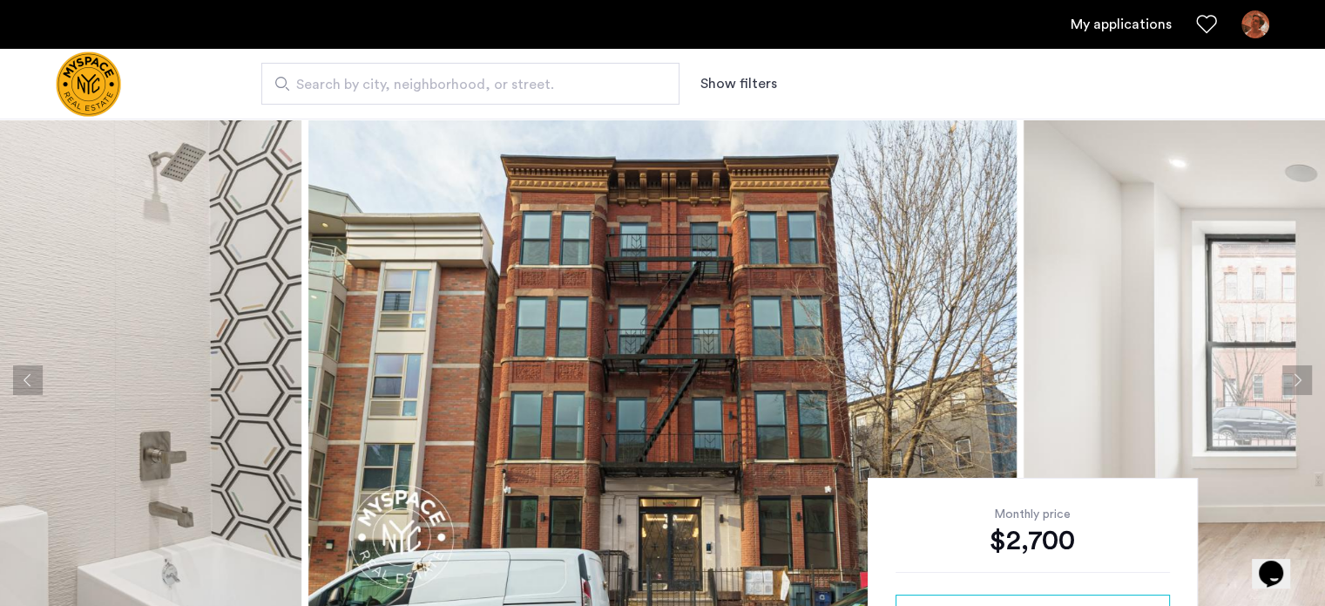
click at [1293, 376] on button "Next apartment" at bounding box center [1298, 380] width 30 height 30
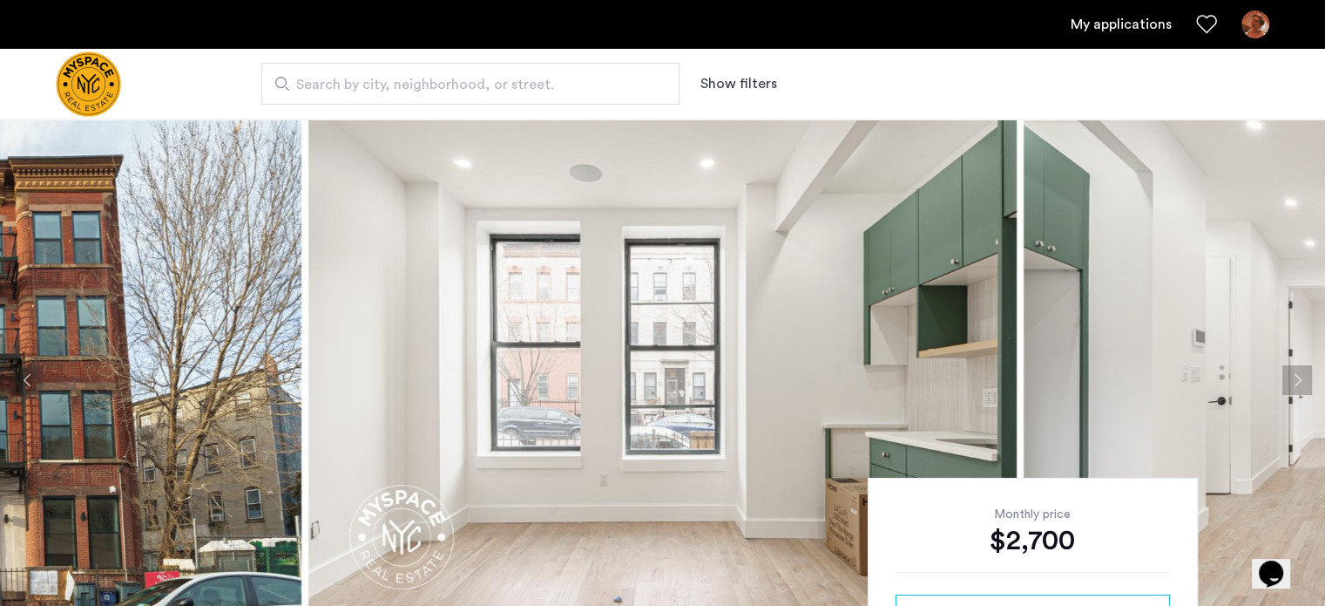
click at [1293, 376] on button "Next apartment" at bounding box center [1298, 380] width 30 height 30
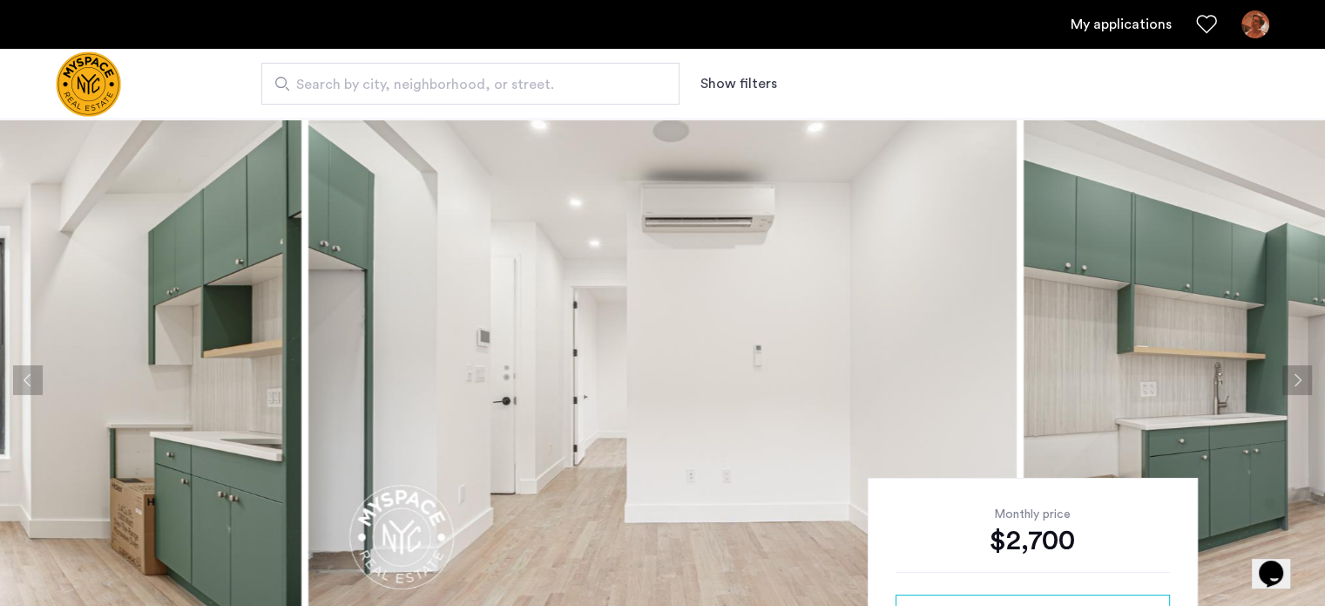
click at [1298, 379] on button "Next apartment" at bounding box center [1298, 380] width 30 height 30
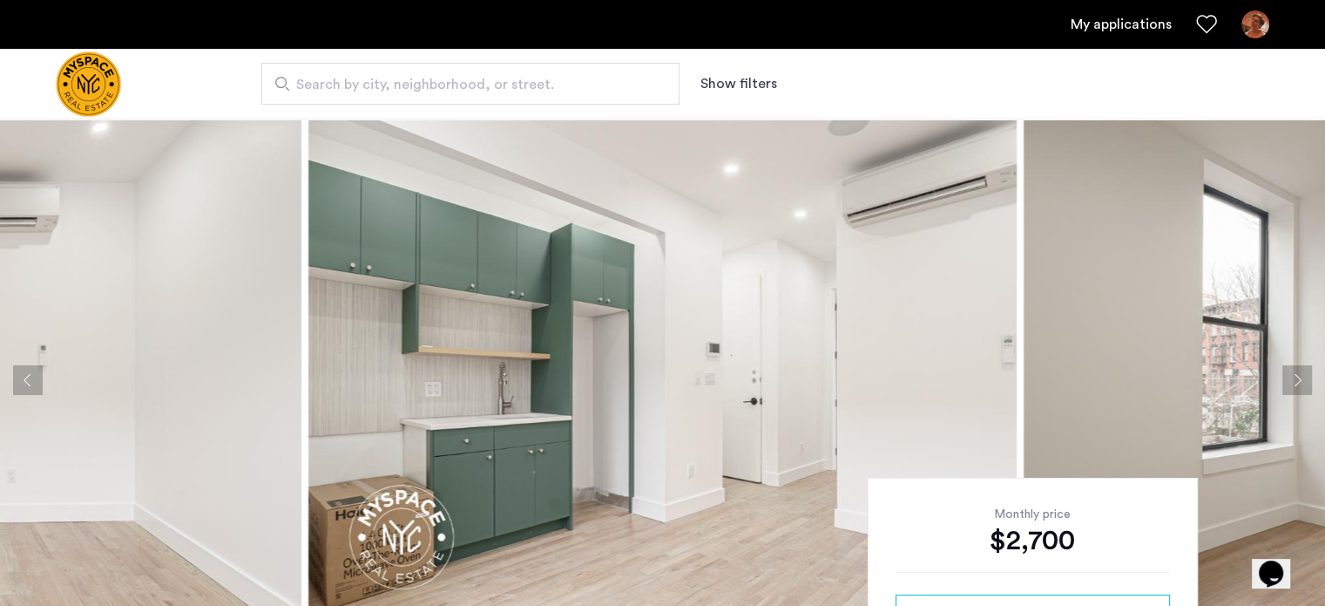
click at [1298, 379] on button "Next apartment" at bounding box center [1298, 380] width 30 height 30
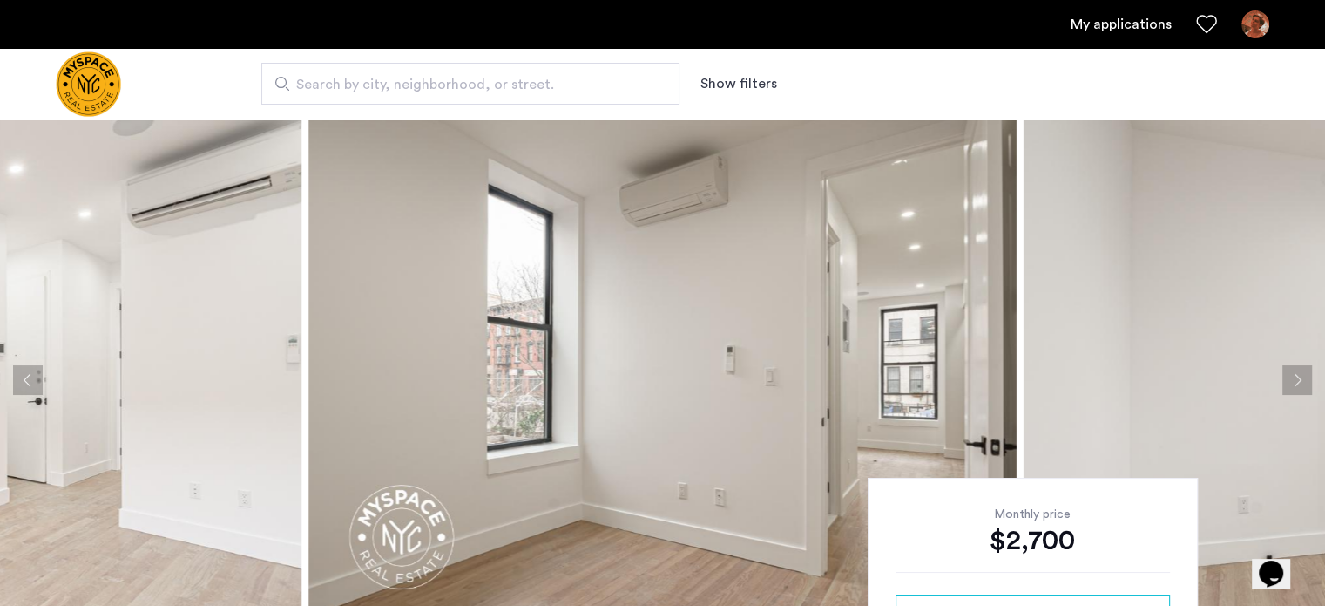
click at [1298, 379] on button "Next apartment" at bounding box center [1298, 380] width 30 height 30
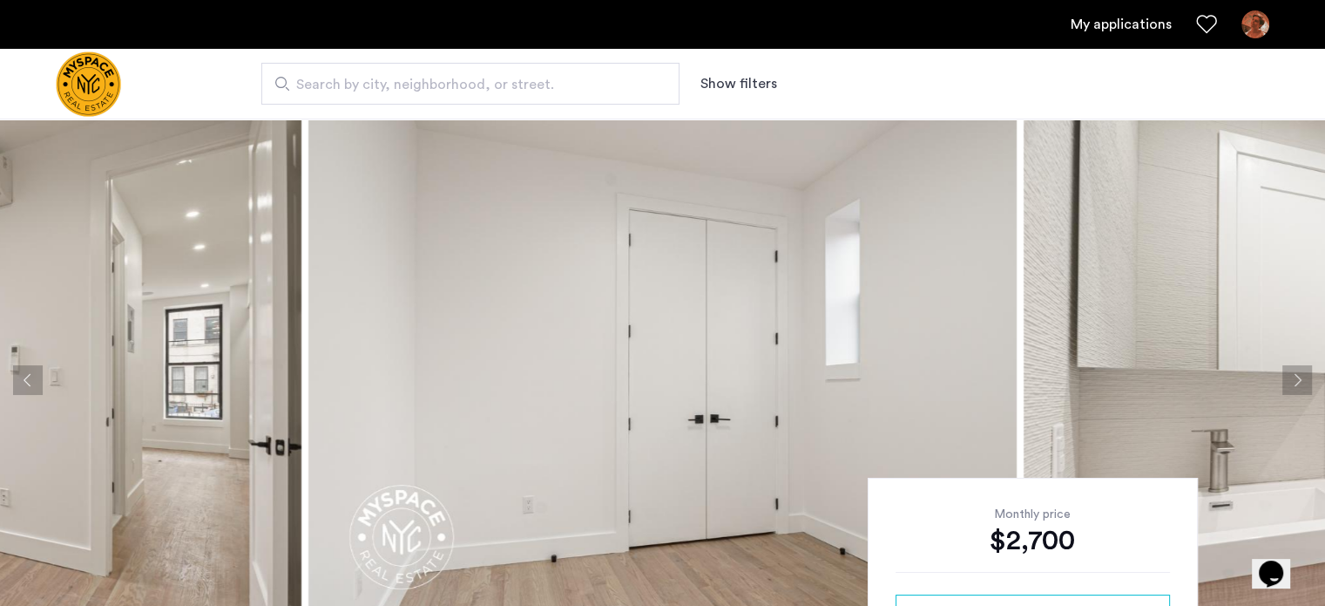
click at [1298, 379] on button "Next apartment" at bounding box center [1298, 380] width 30 height 30
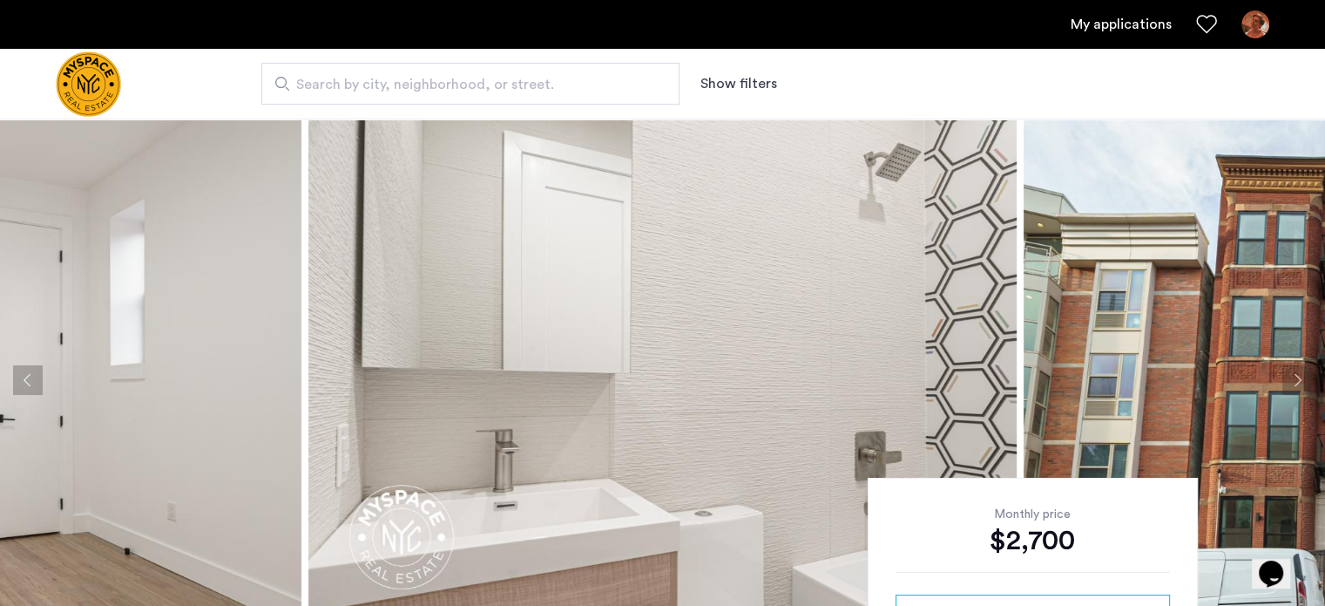
click at [1298, 379] on button "Next apartment" at bounding box center [1298, 380] width 30 height 30
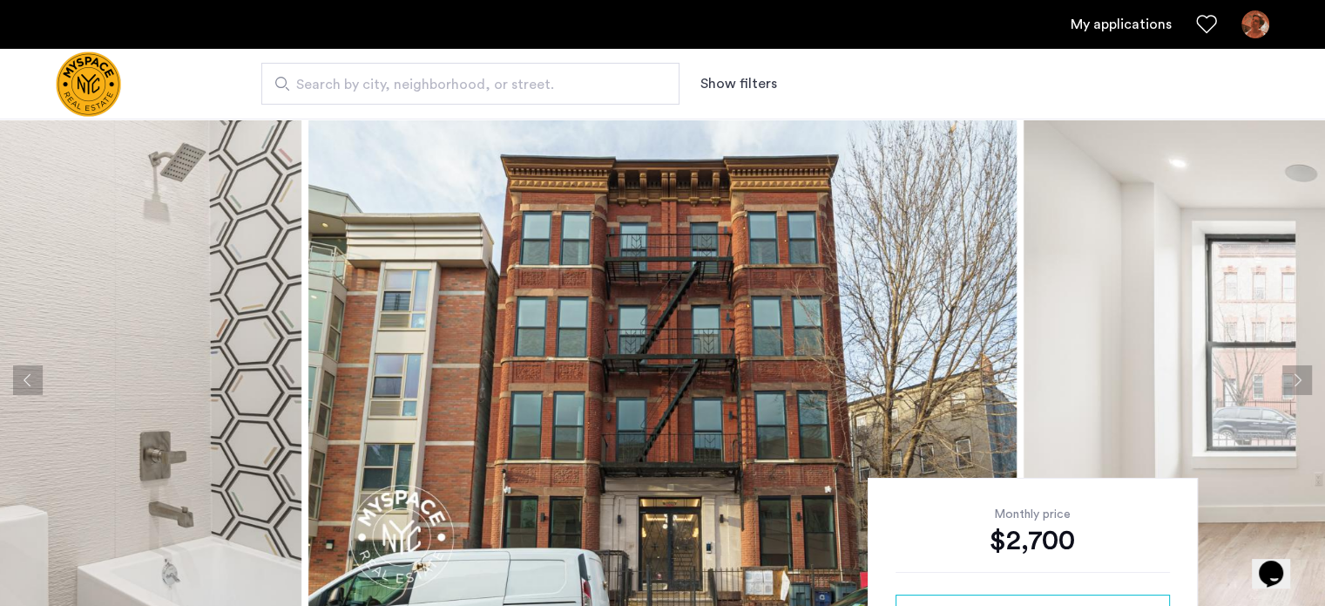
click at [1298, 379] on button "Next apartment" at bounding box center [1298, 380] width 30 height 30
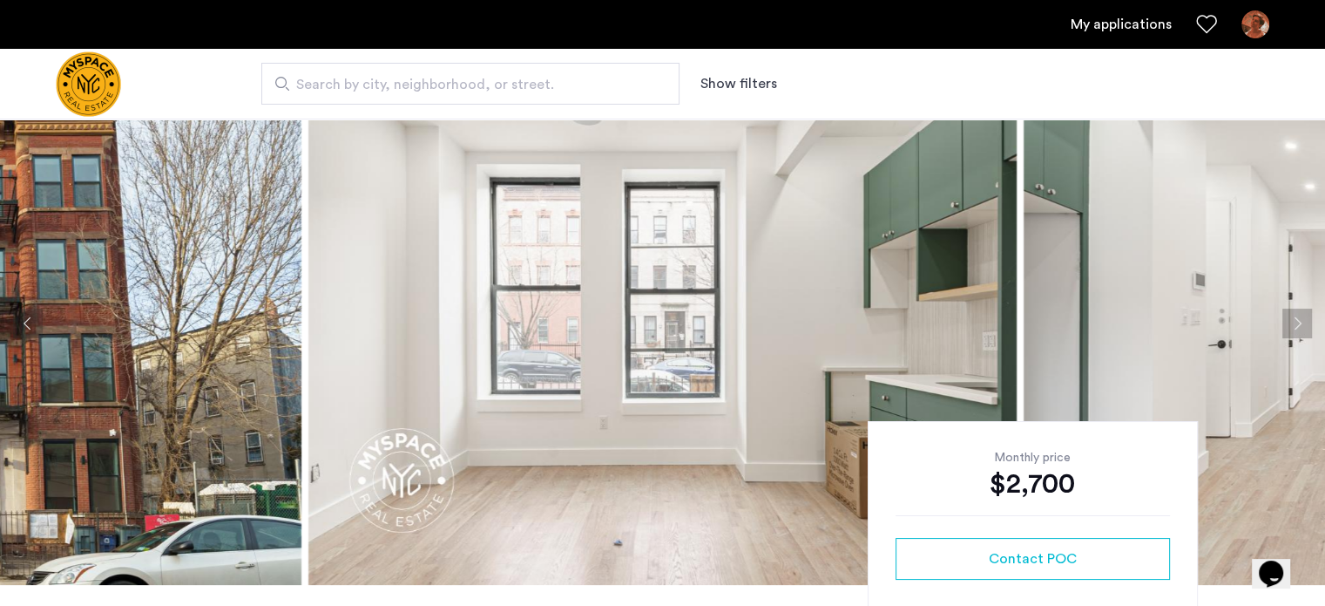
scroll to position [87, 0]
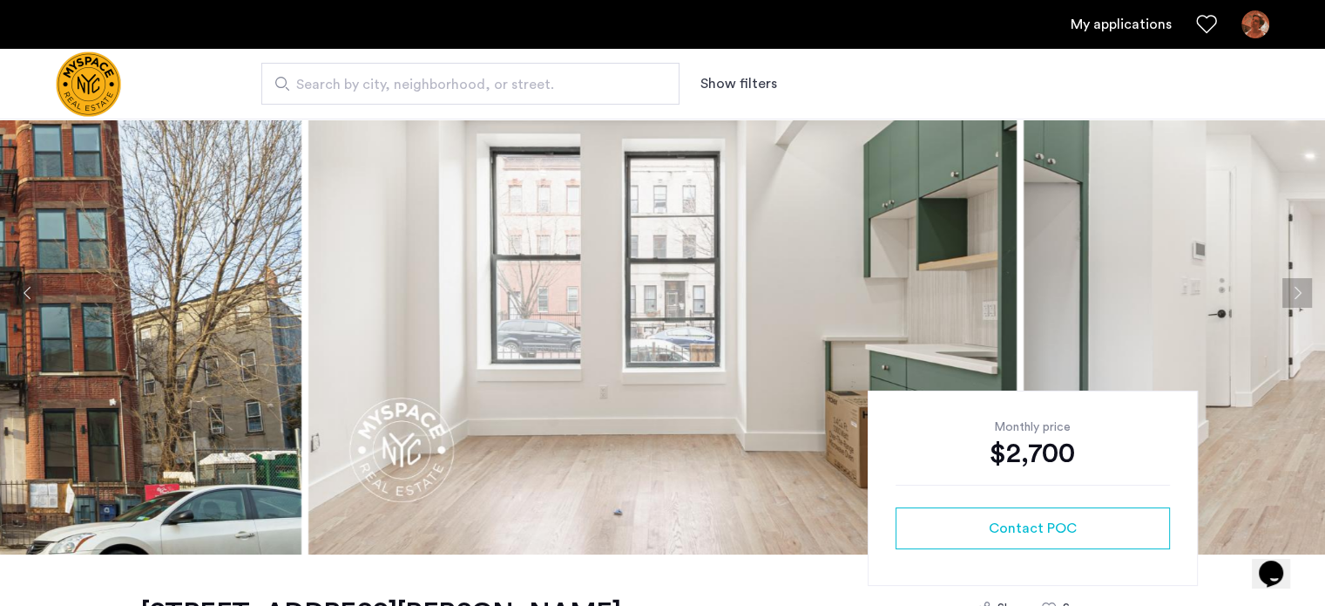
click at [732, 355] on img at bounding box center [662, 292] width 708 height 523
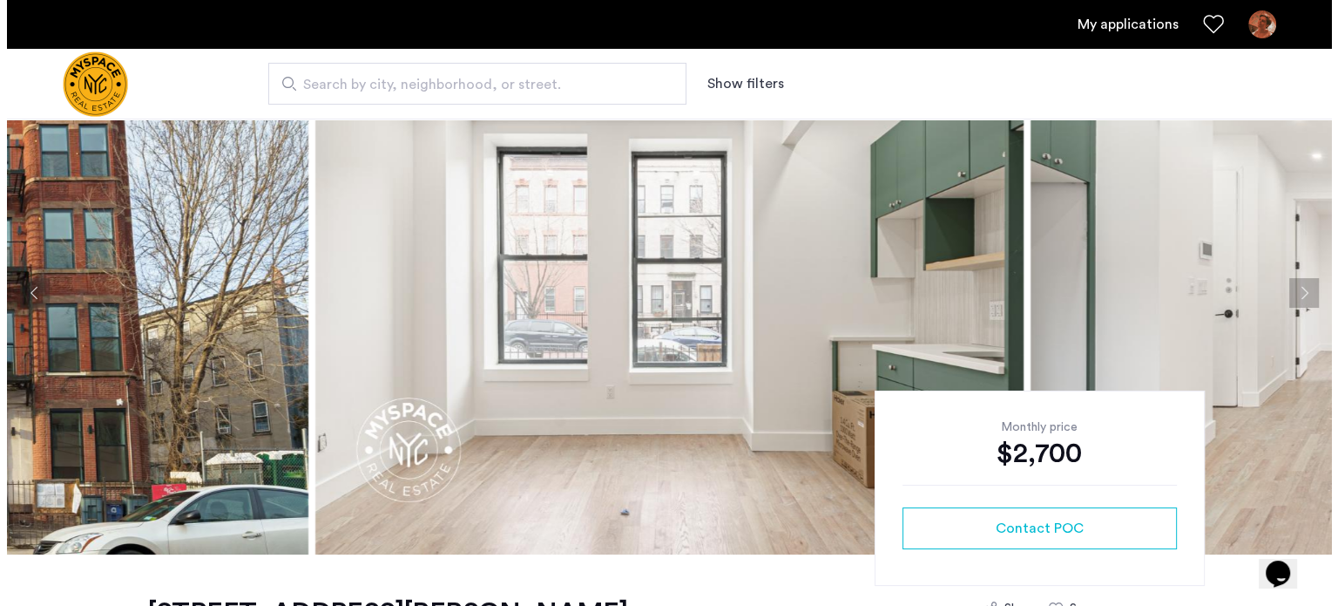
scroll to position [0, 0]
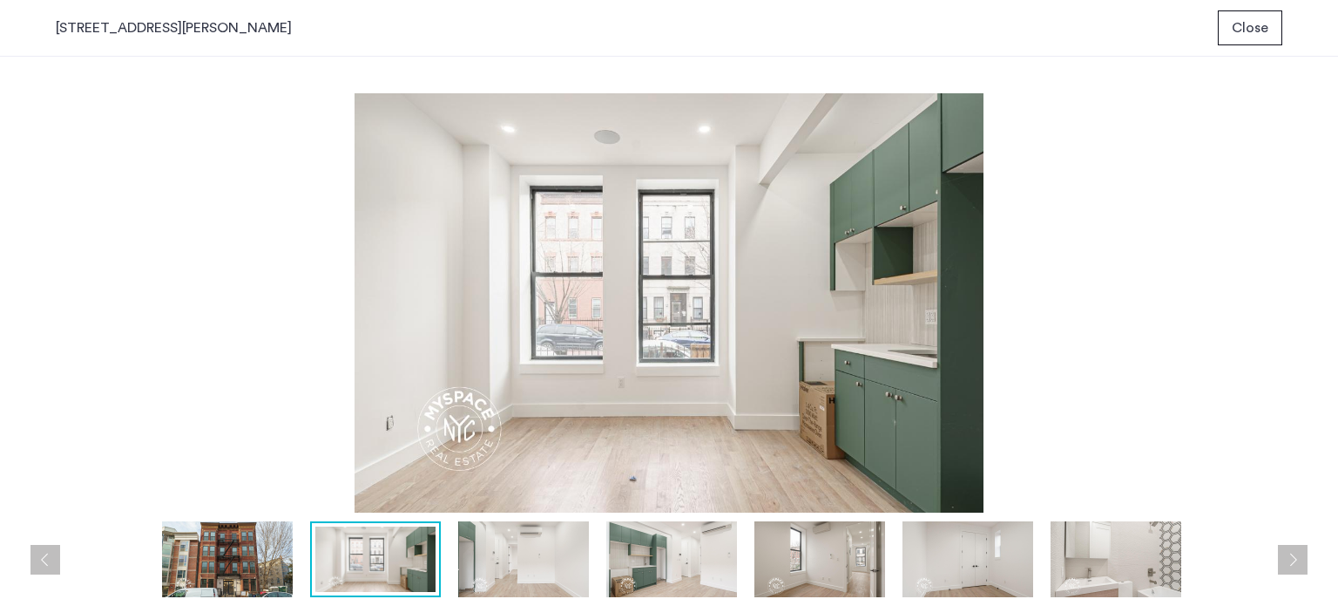
click at [798, 569] on img at bounding box center [820, 559] width 131 height 76
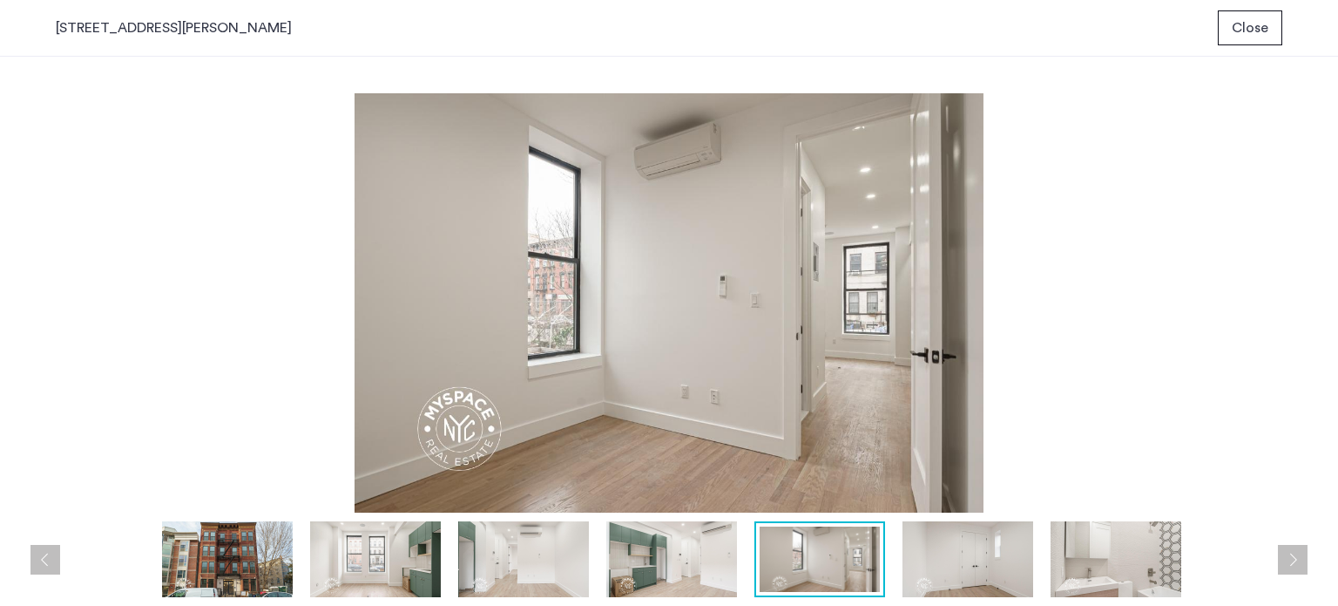
click at [680, 571] on img at bounding box center [671, 559] width 131 height 76
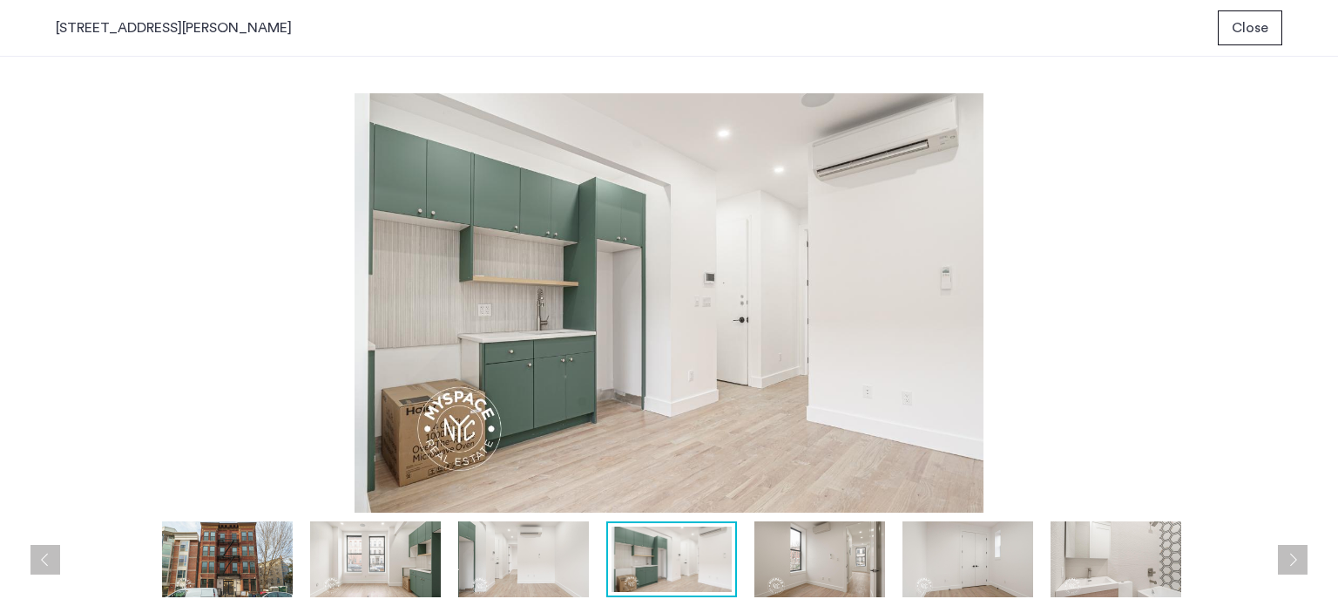
click at [837, 572] on img at bounding box center [820, 559] width 131 height 76
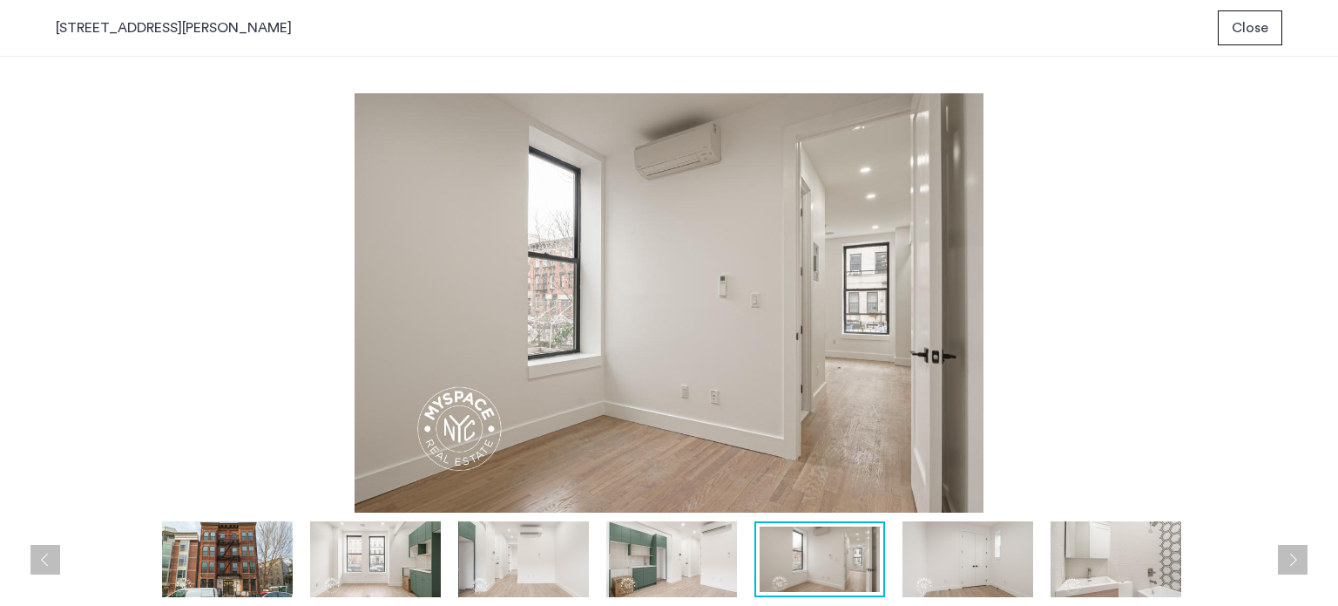
click at [993, 577] on img at bounding box center [968, 559] width 131 height 76
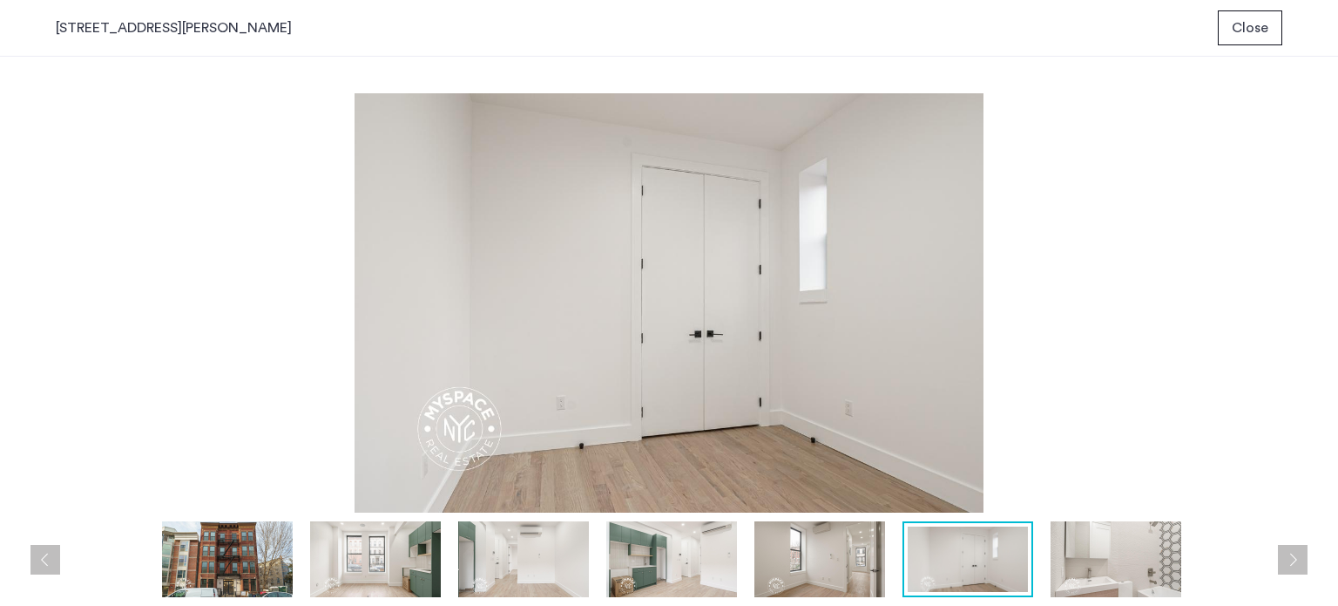
click at [1077, 585] on img at bounding box center [1116, 559] width 131 height 76
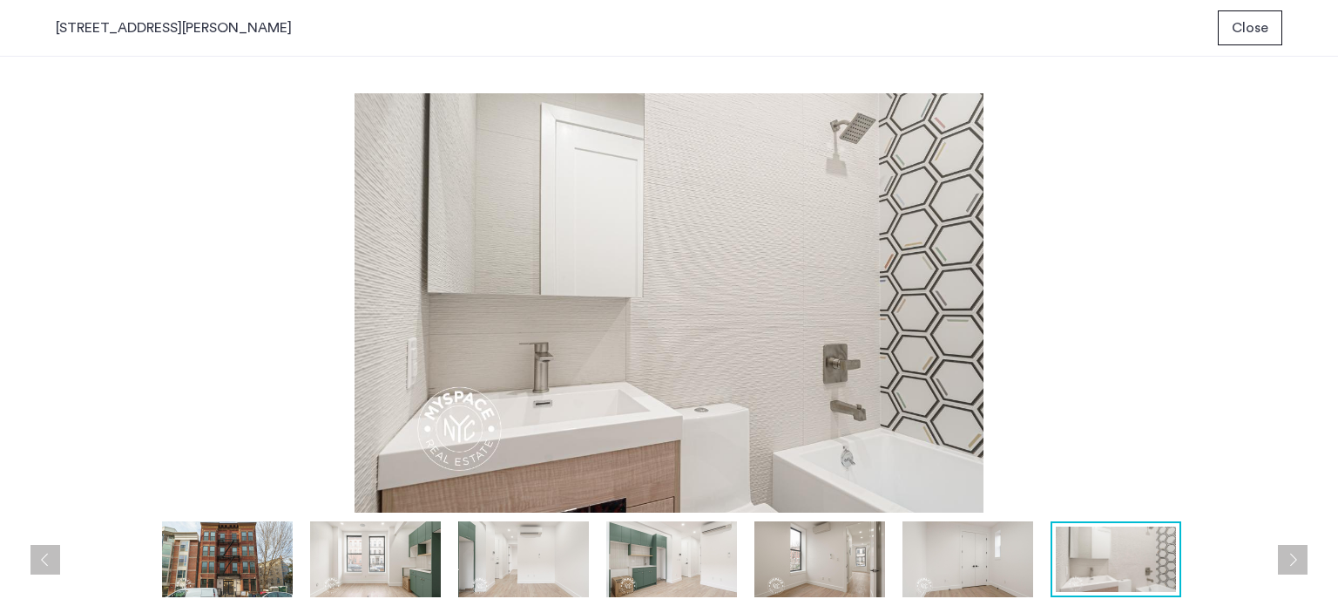
click at [1227, 22] on button "Close" at bounding box center [1250, 27] width 64 height 35
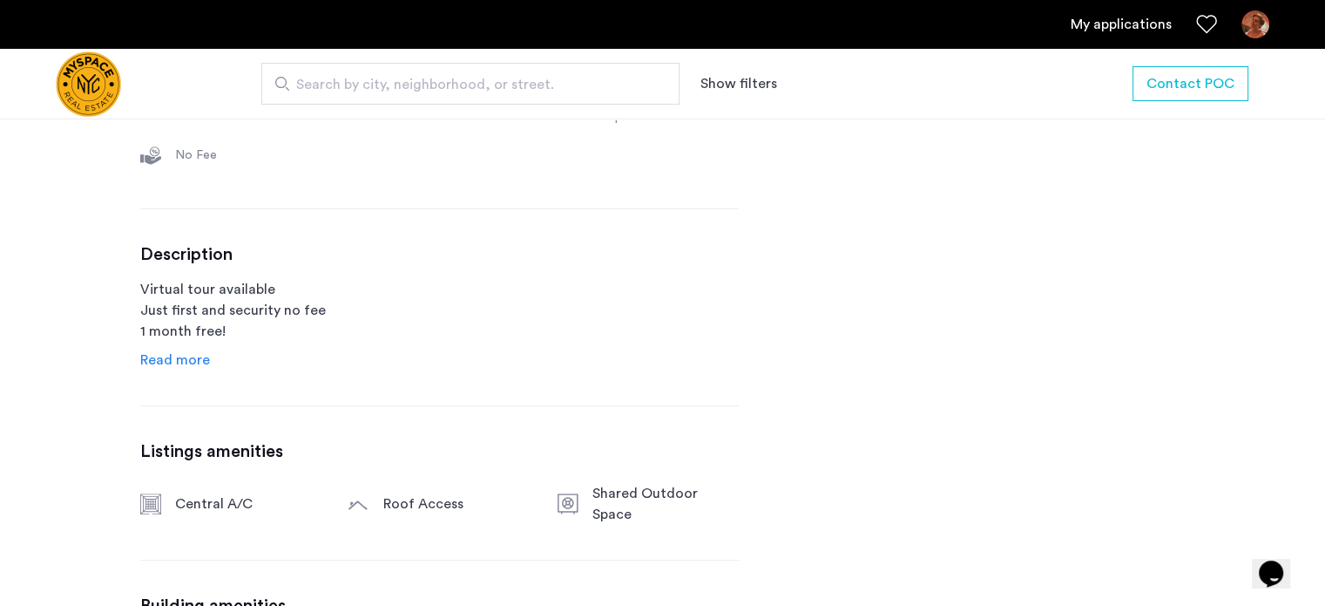
scroll to position [697, 0]
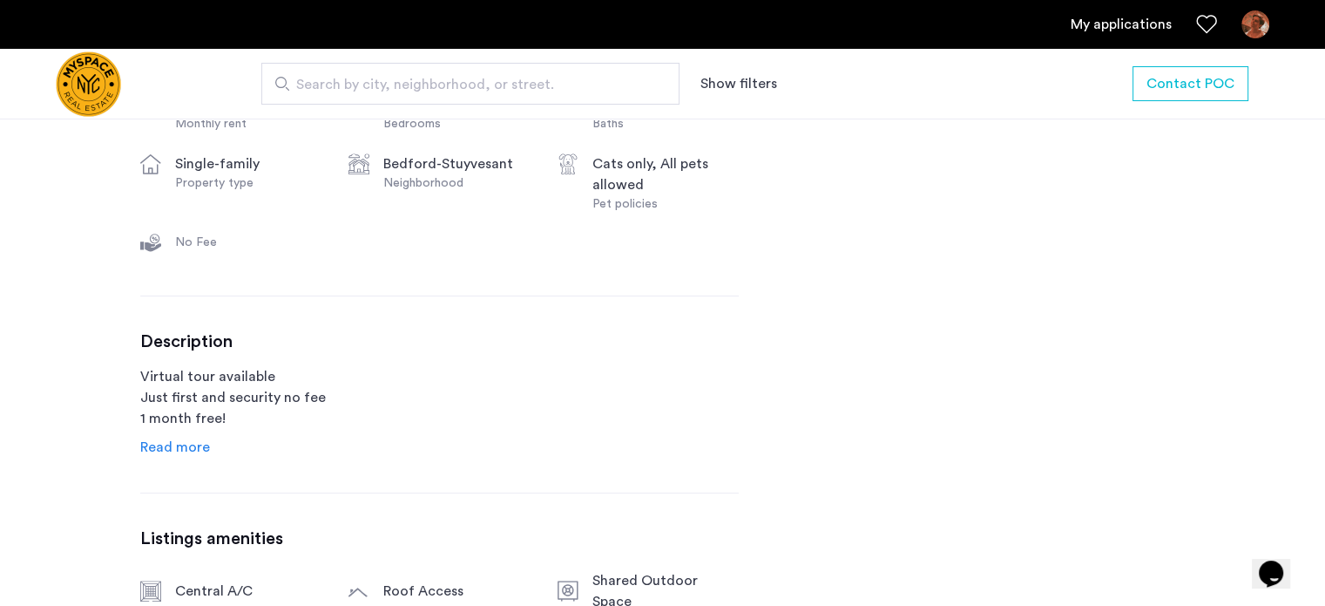
click at [165, 442] on span "Read more" at bounding box center [175, 447] width 70 height 14
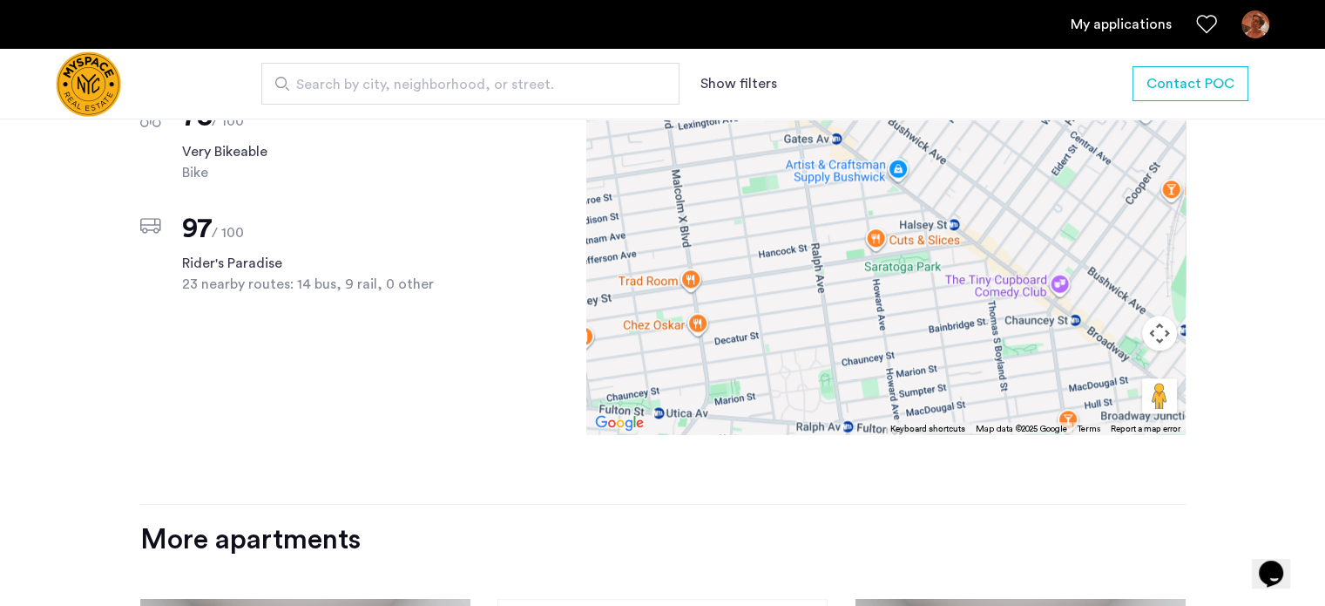
scroll to position [2091, 0]
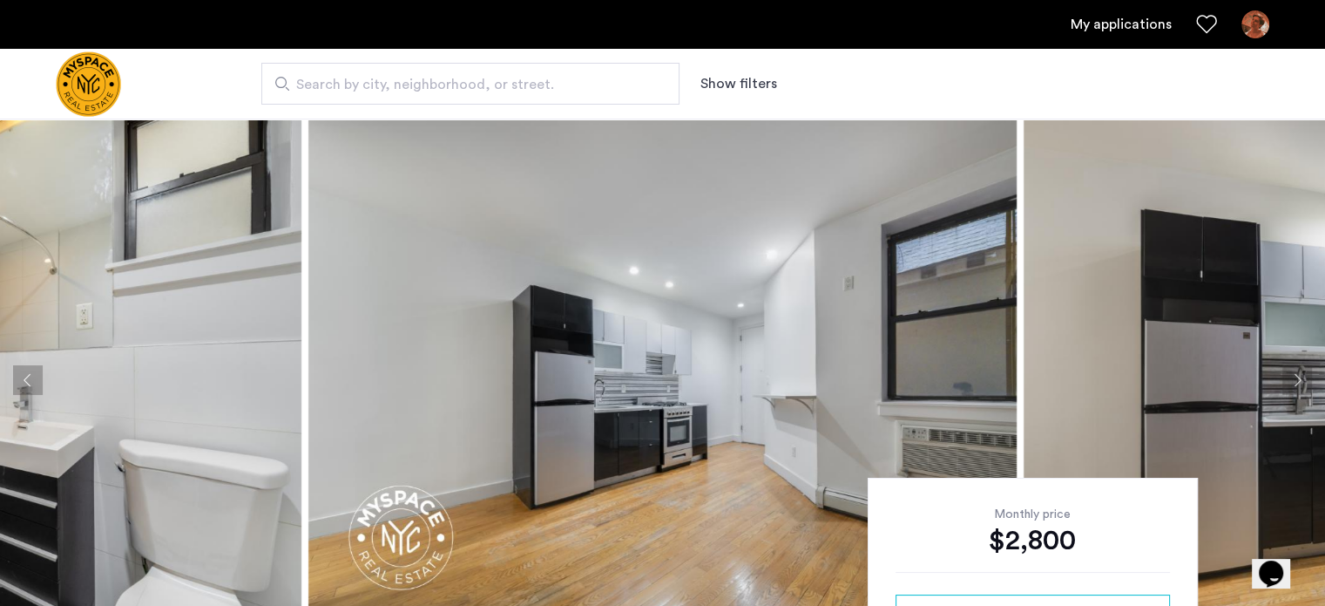
click at [1299, 390] on button "Next apartment" at bounding box center [1298, 380] width 30 height 30
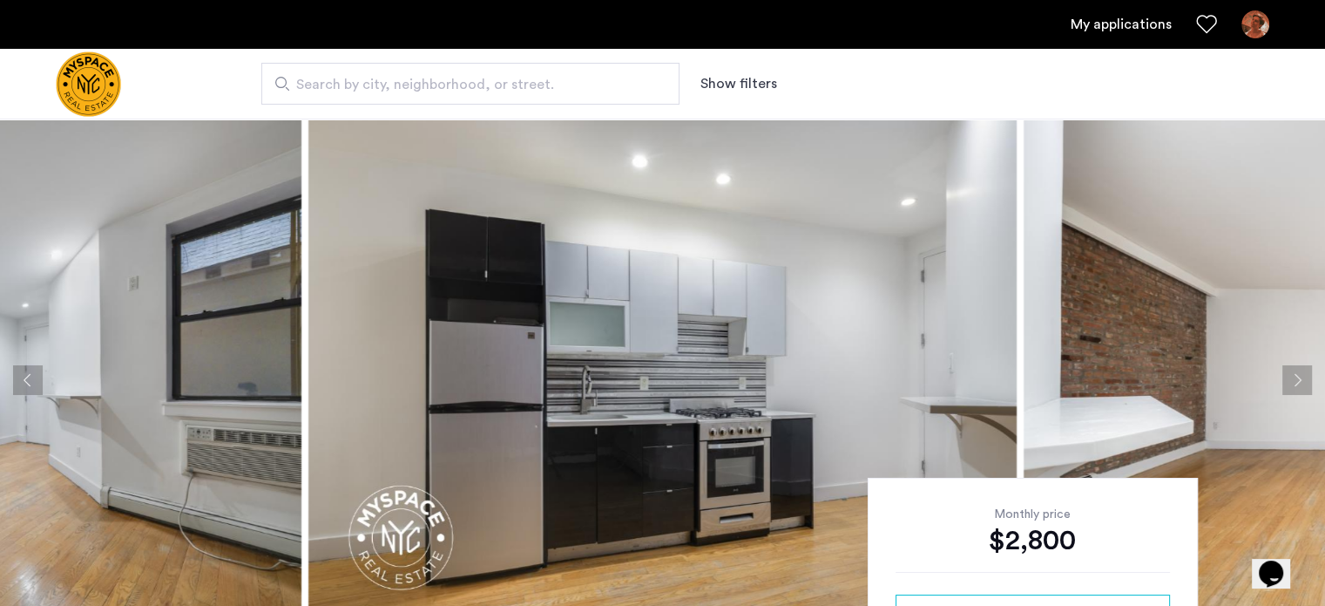
click at [1302, 376] on button "Next apartment" at bounding box center [1298, 380] width 30 height 30
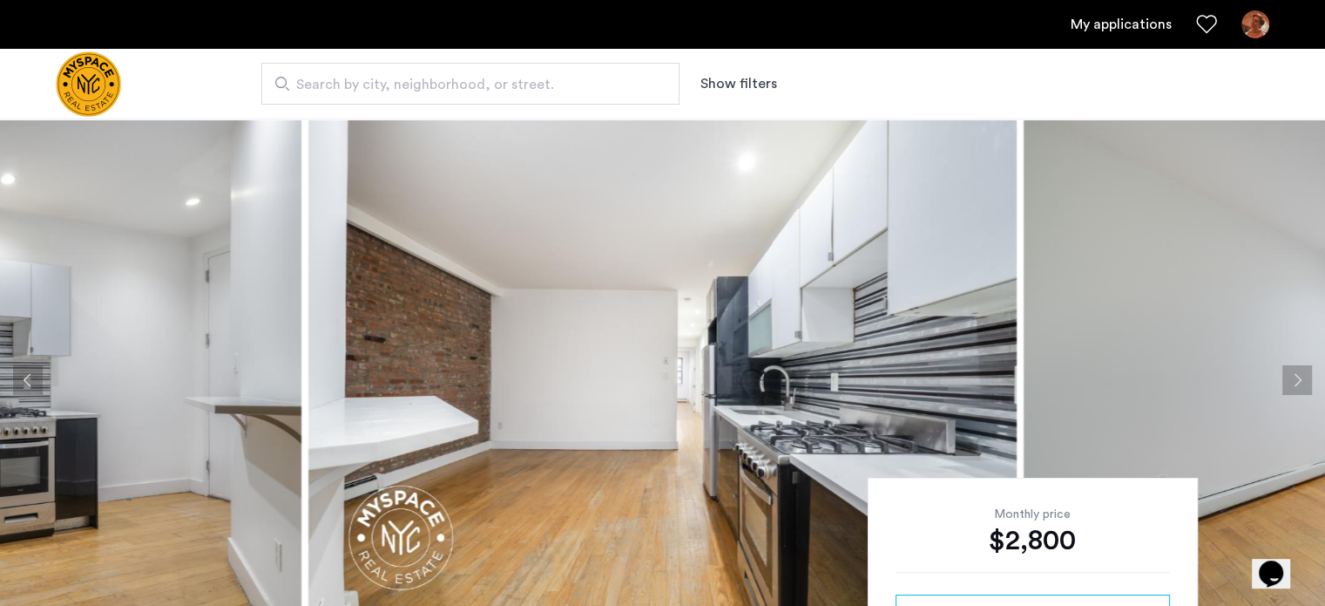
click at [1302, 376] on button "Next apartment" at bounding box center [1298, 380] width 30 height 30
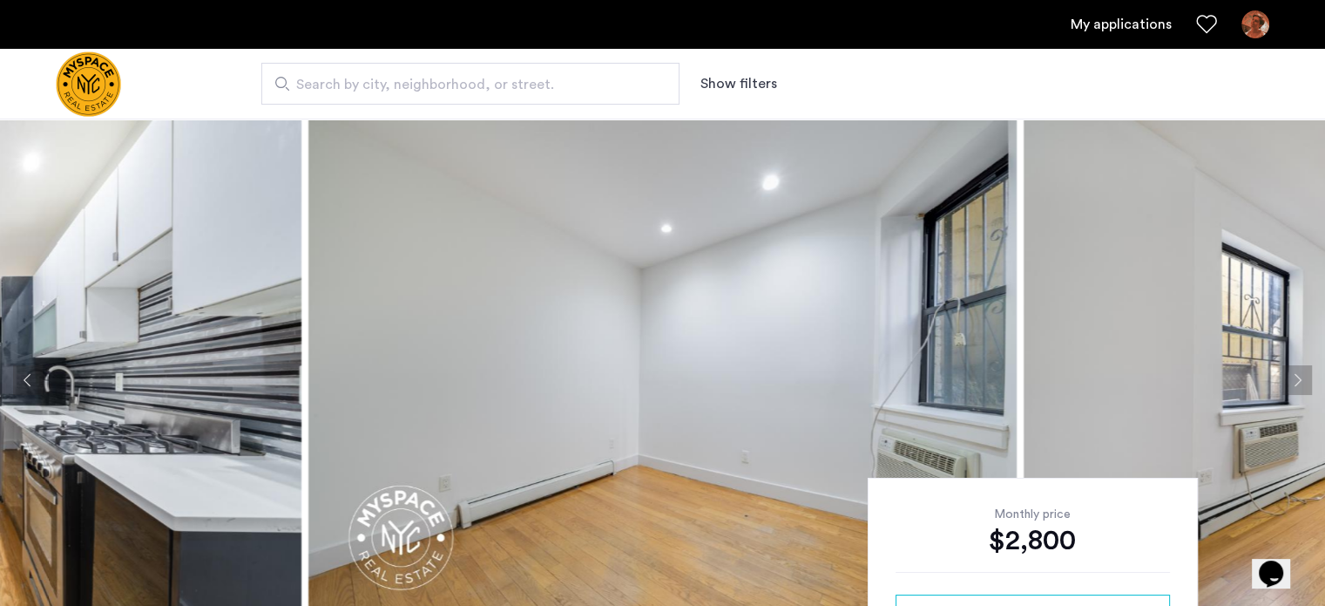
click at [1302, 376] on button "Next apartment" at bounding box center [1298, 380] width 30 height 30
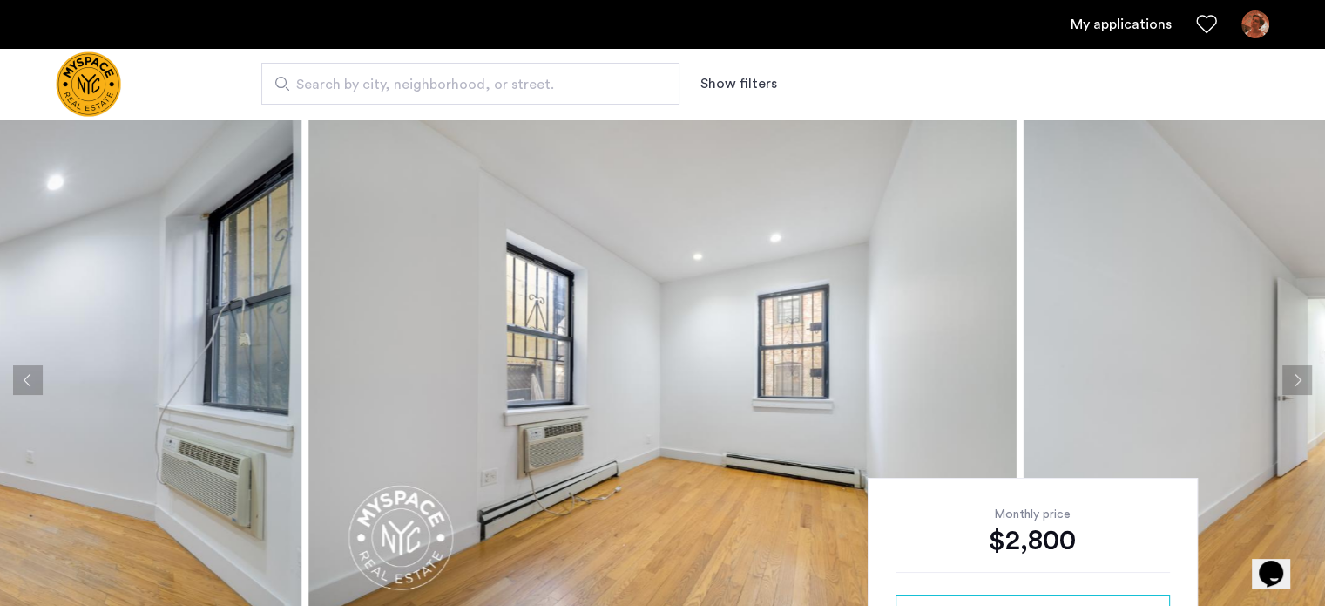
click at [1302, 376] on button "Next apartment" at bounding box center [1298, 380] width 30 height 30
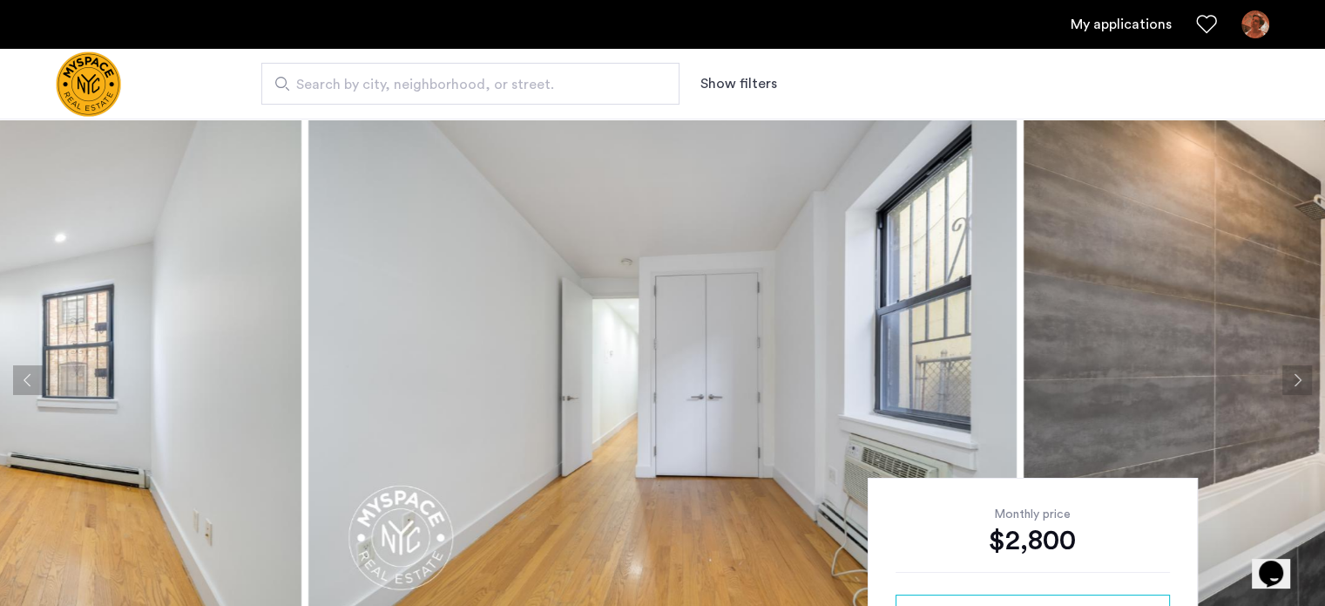
click at [1302, 375] on button "Next apartment" at bounding box center [1298, 380] width 30 height 30
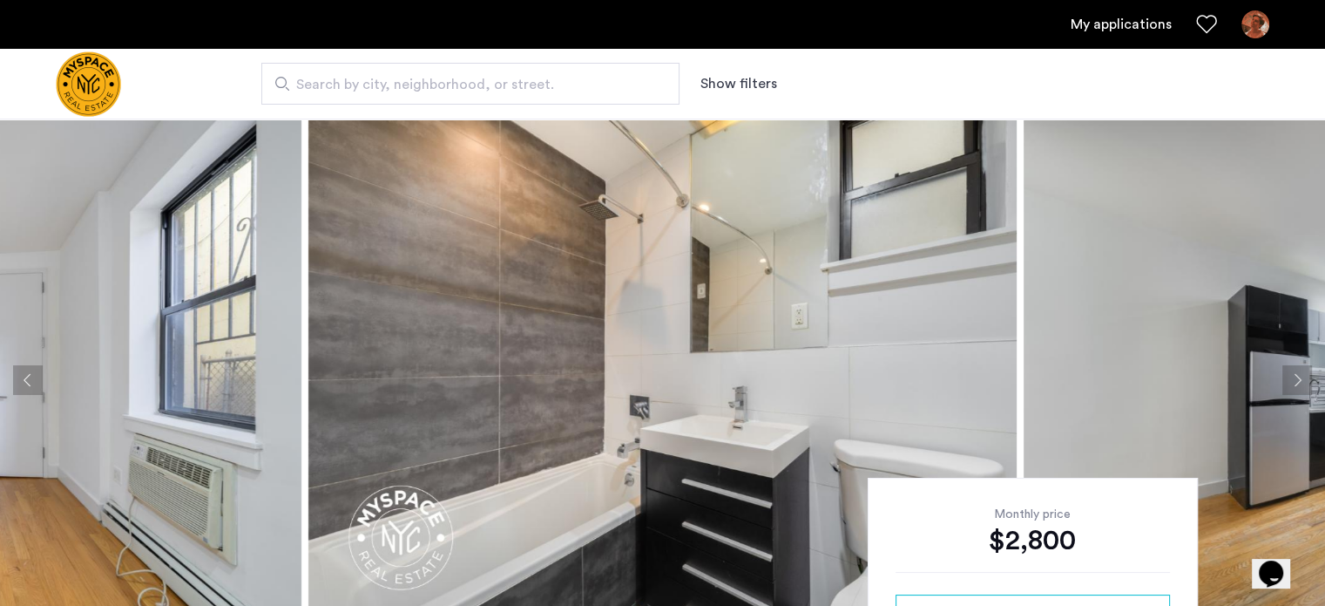
click at [1302, 375] on button "Next apartment" at bounding box center [1298, 380] width 30 height 30
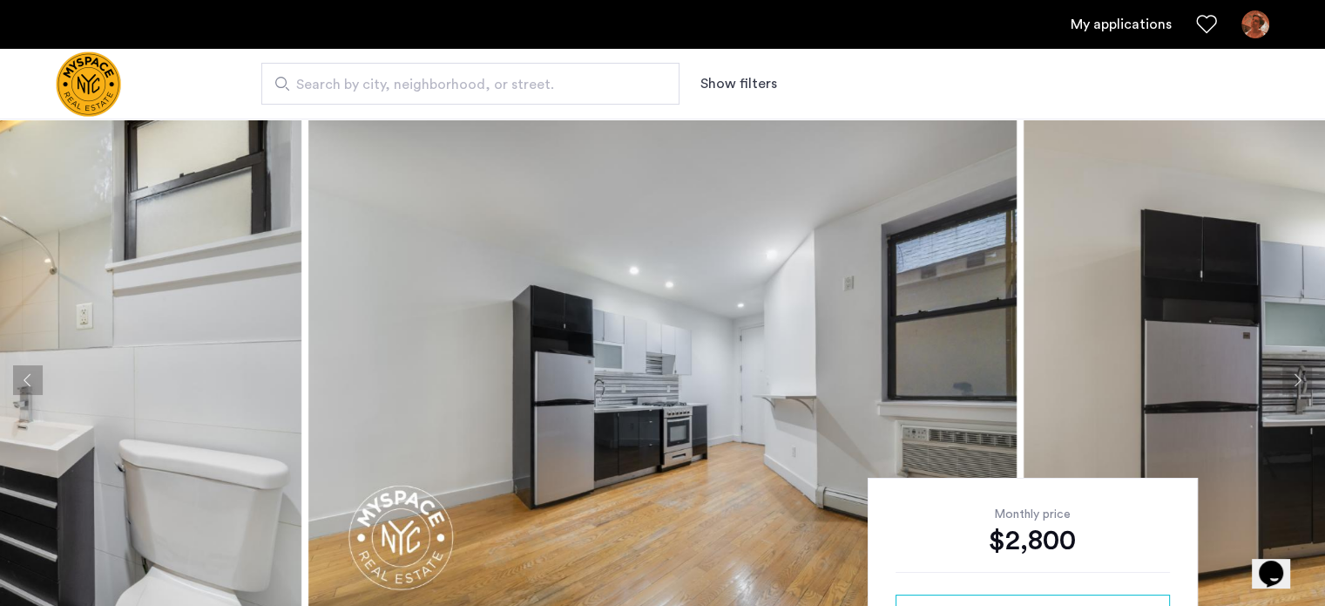
click at [1302, 375] on button "Next apartment" at bounding box center [1298, 380] width 30 height 30
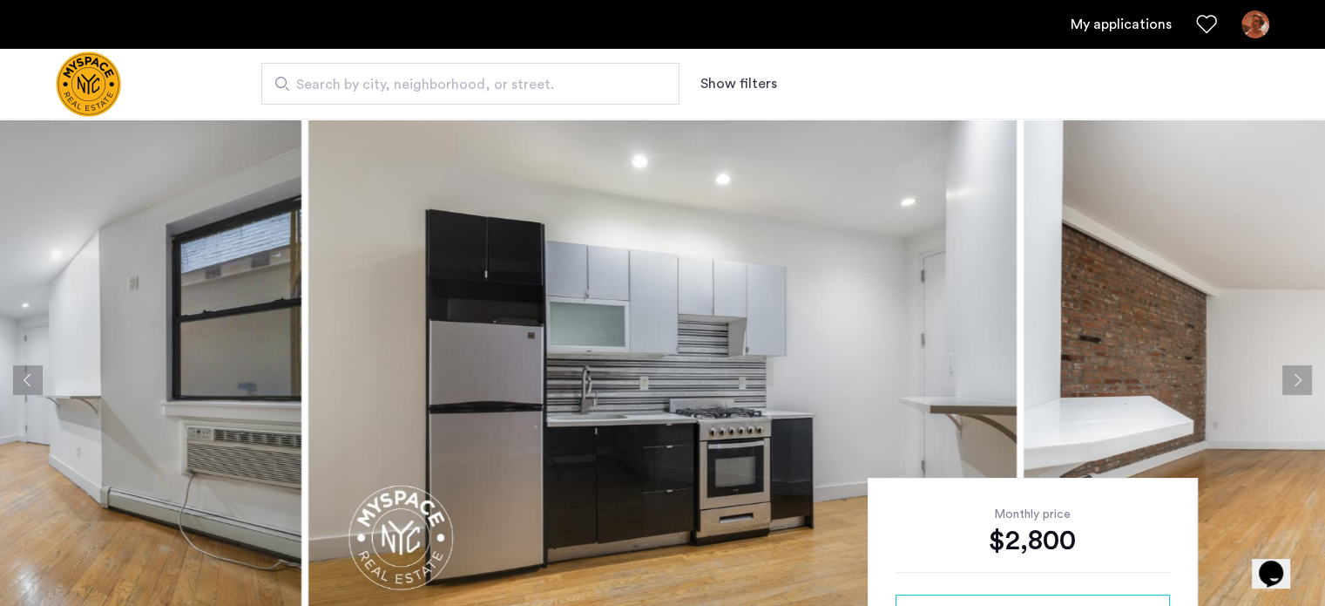
click at [1302, 375] on button "Next apartment" at bounding box center [1298, 380] width 30 height 30
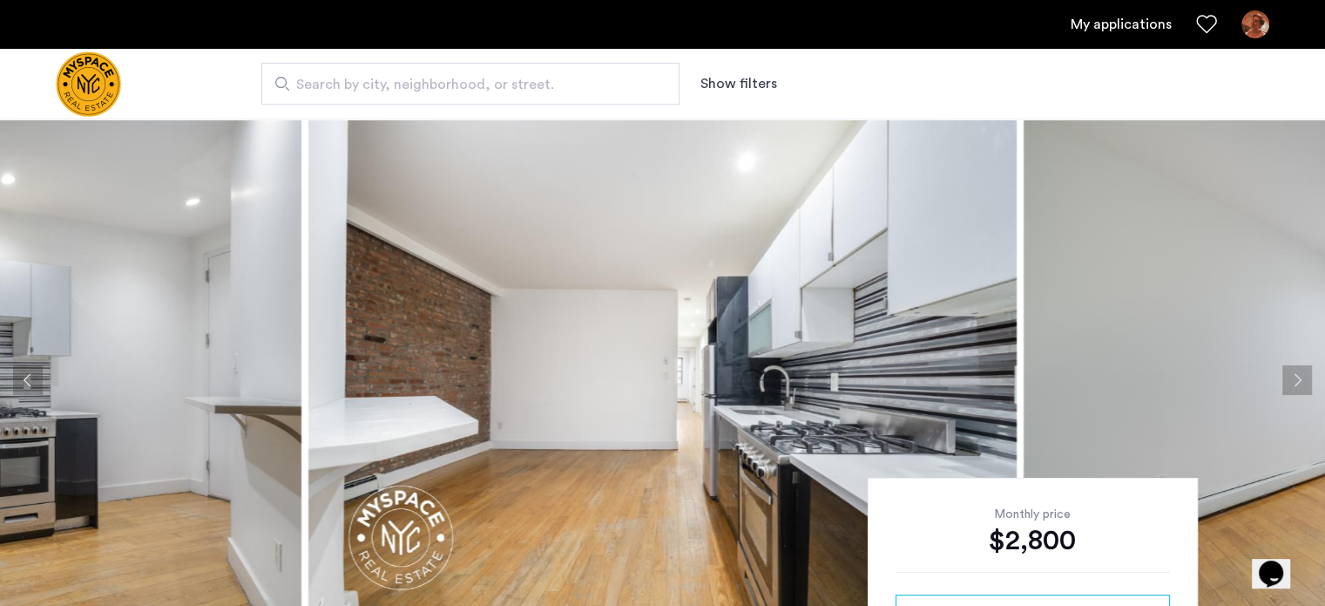
click at [1302, 375] on button "Next apartment" at bounding box center [1298, 380] width 30 height 30
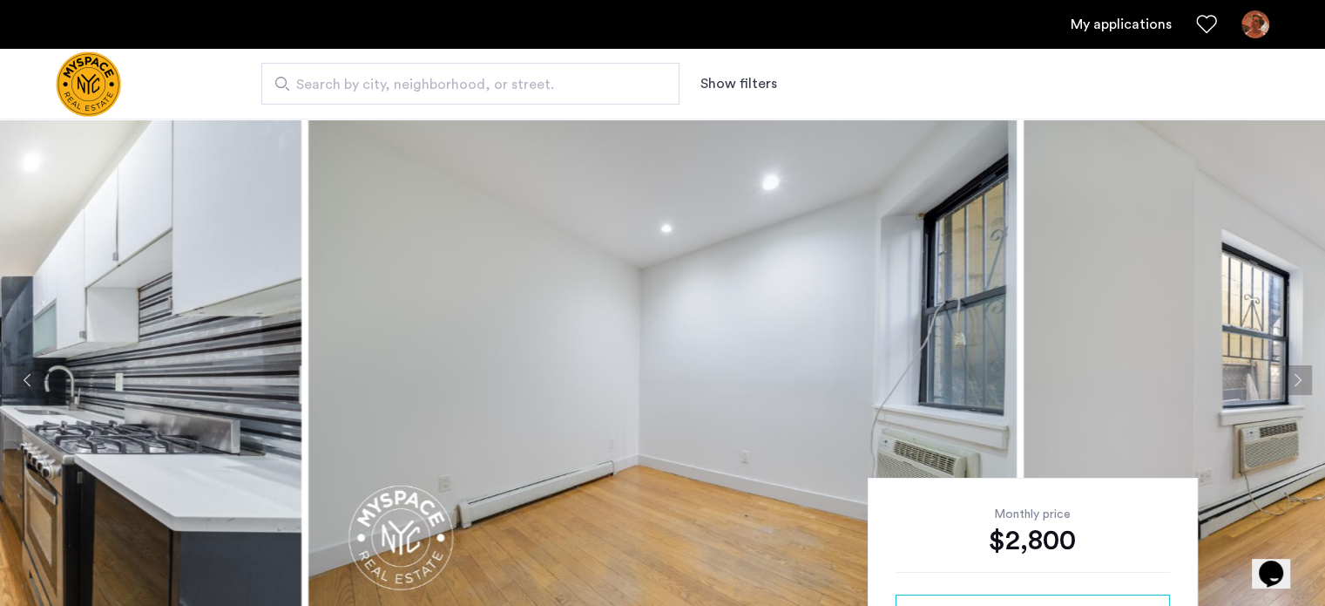
click at [1302, 375] on button "Next apartment" at bounding box center [1298, 380] width 30 height 30
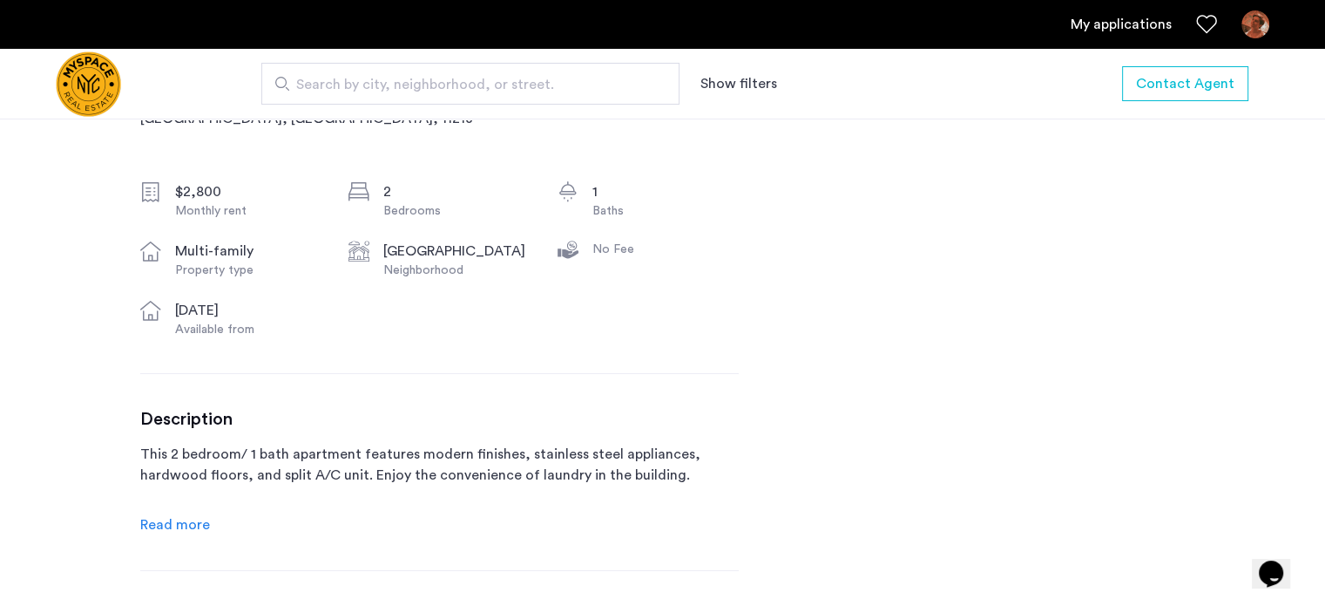
scroll to position [697, 0]
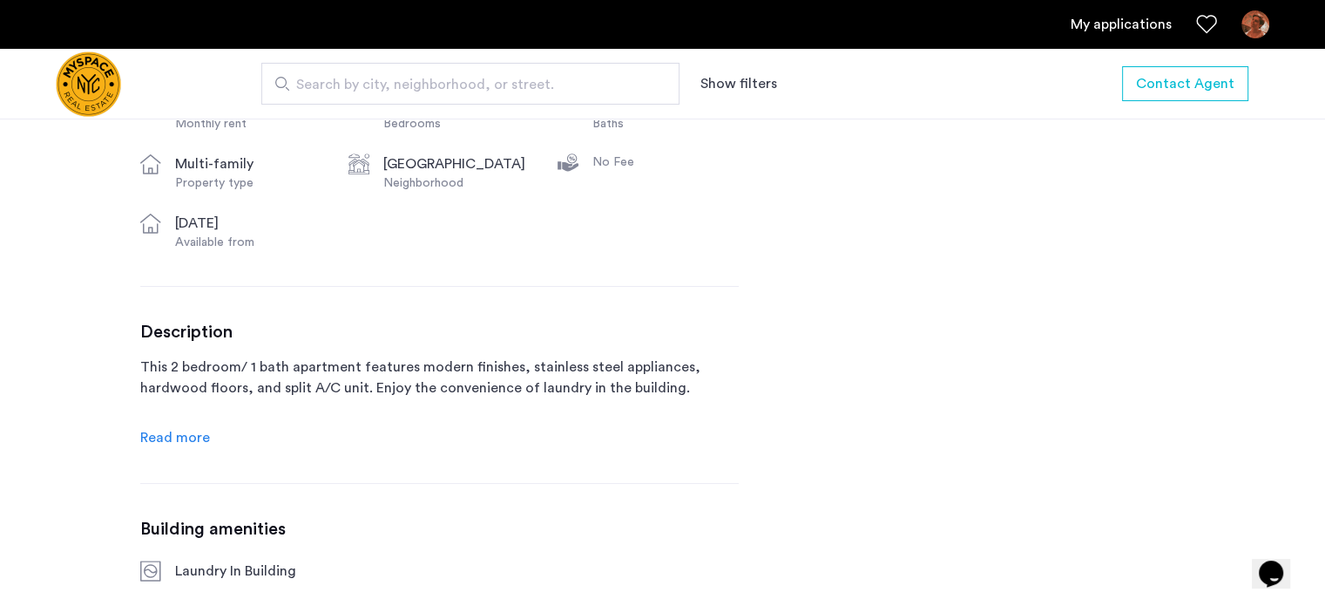
click at [148, 443] on span "Read more" at bounding box center [175, 437] width 70 height 14
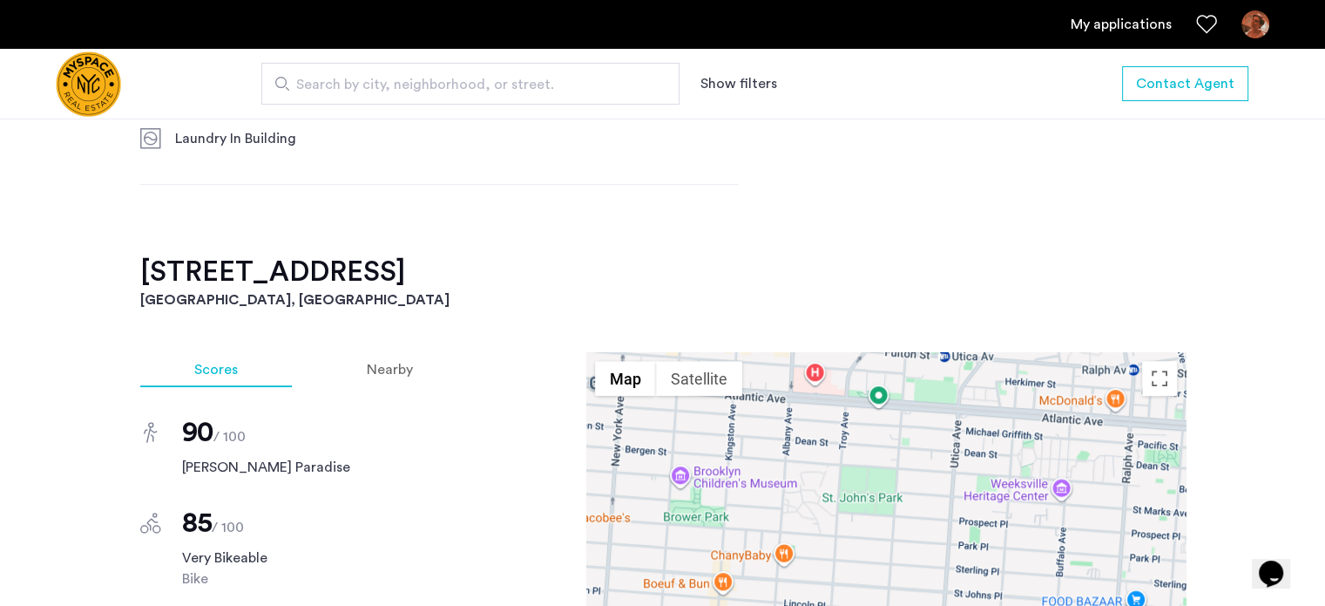
scroll to position [1307, 0]
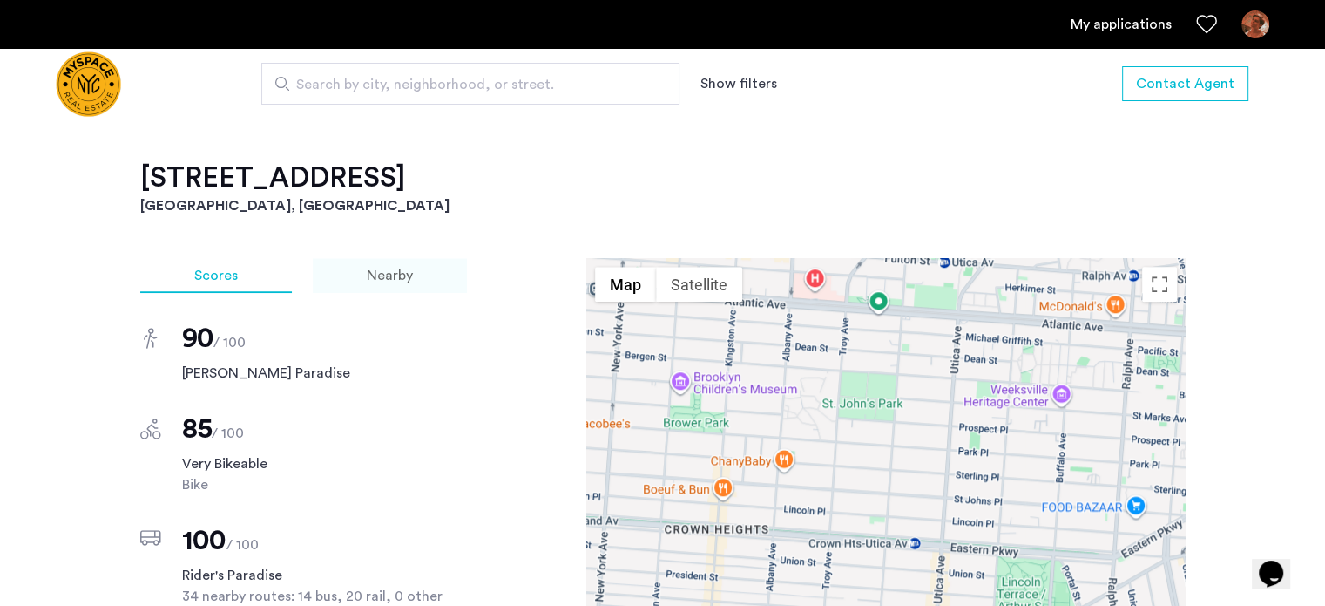
click at [404, 282] on span "Nearby" at bounding box center [390, 275] width 46 height 14
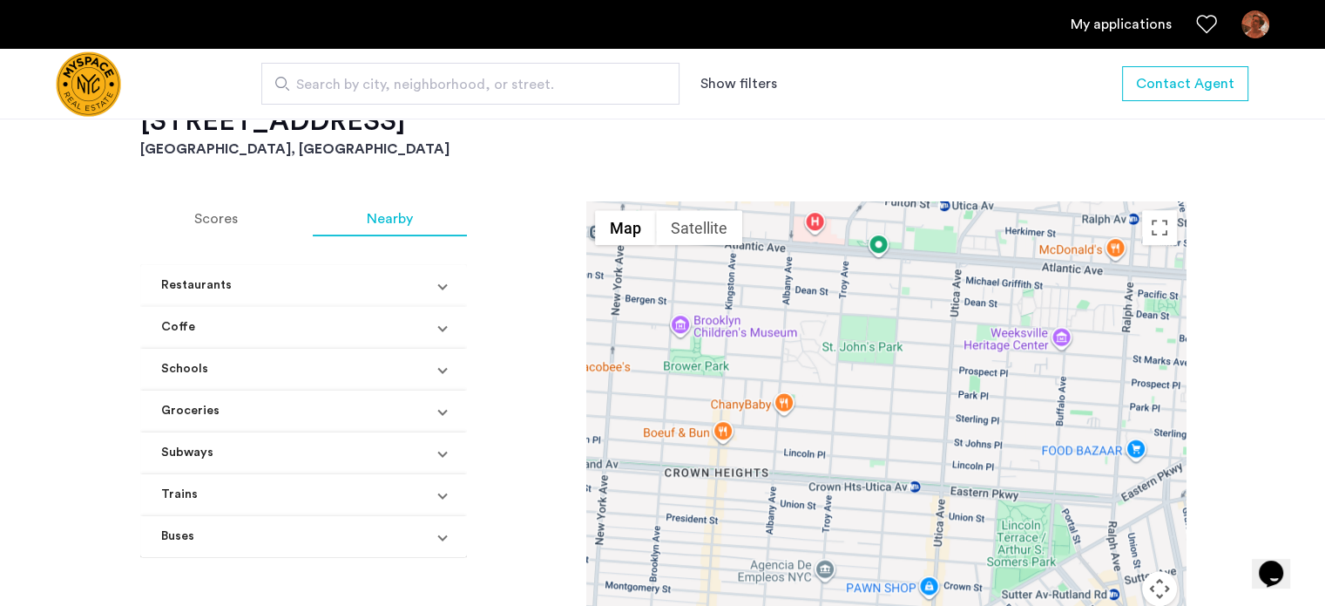
scroll to position [1394, 0]
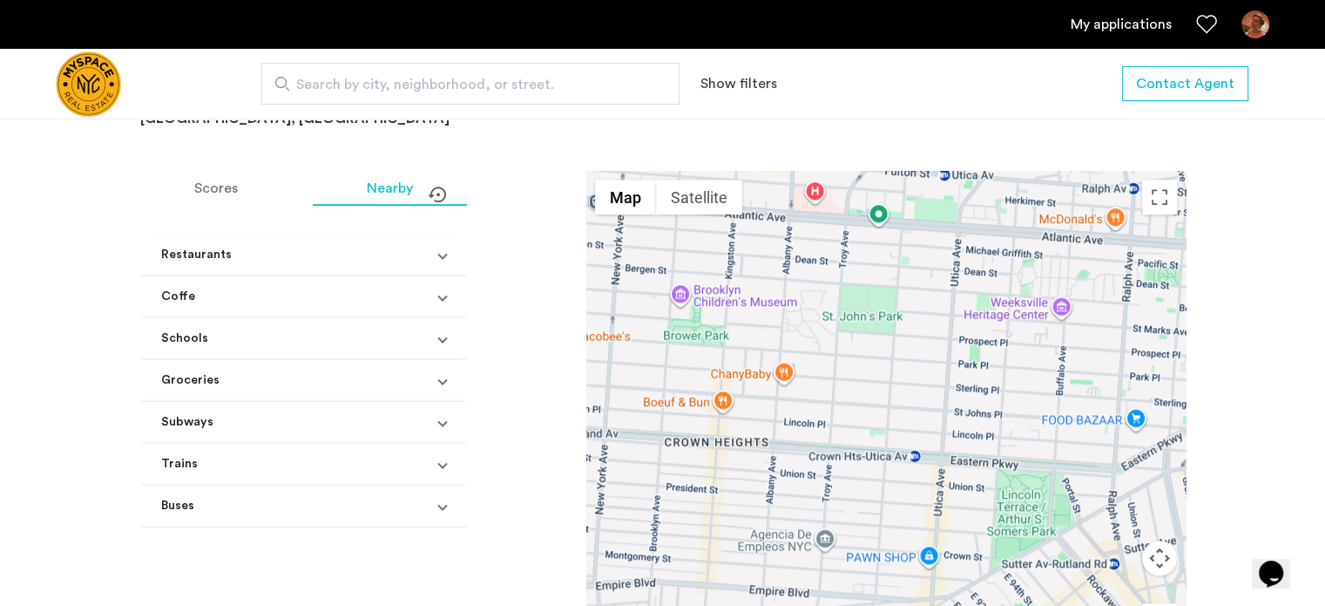
click at [275, 264] on mat-panel-title "Restaurants" at bounding box center [293, 255] width 264 height 18
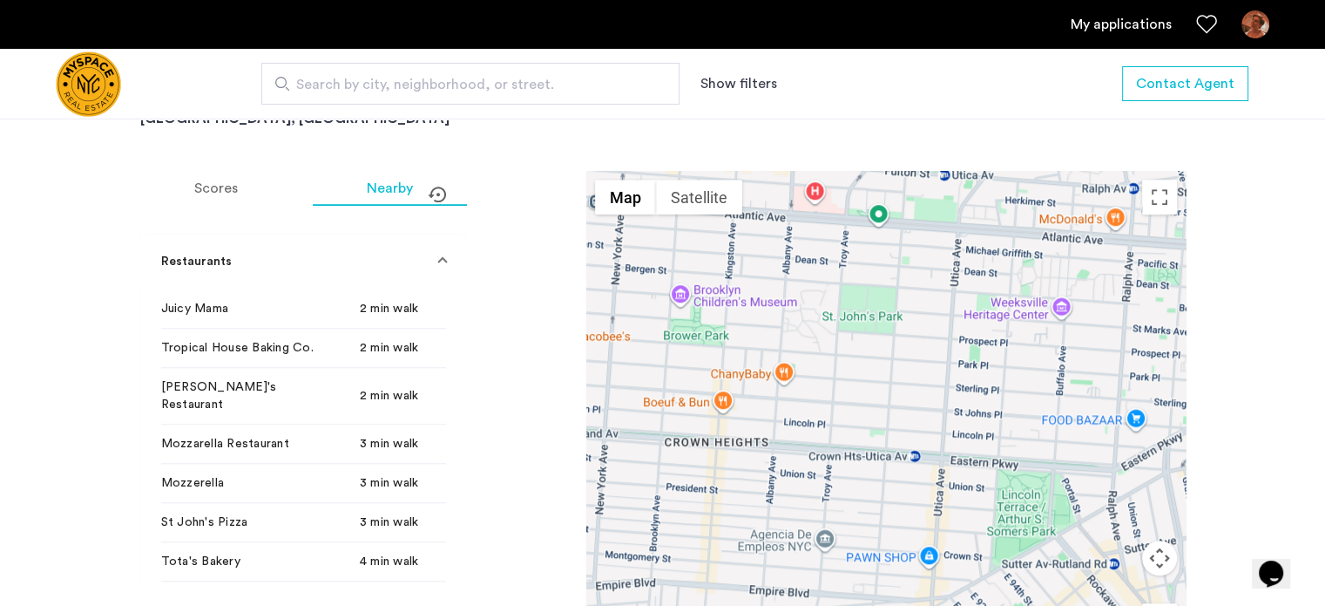
click at [275, 271] on mat-panel-title "Restaurants" at bounding box center [293, 262] width 264 height 18
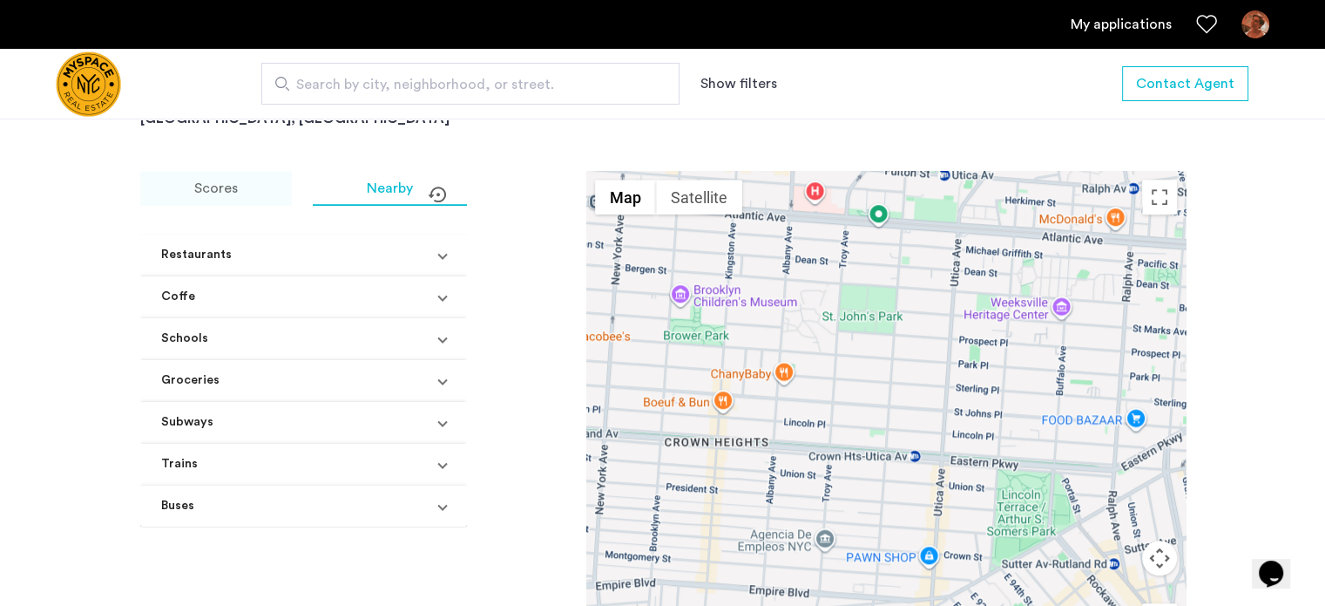
click at [224, 195] on span "Scores" at bounding box center [216, 188] width 44 height 14
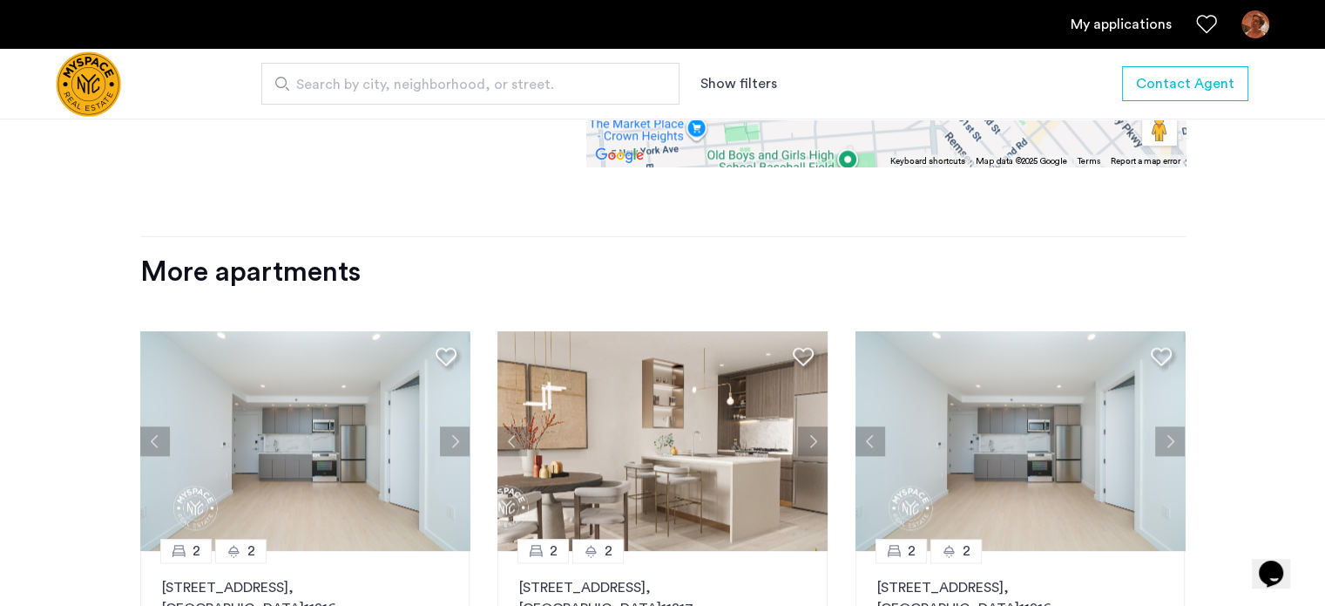
scroll to position [2004, 0]
